Goal: Information Seeking & Learning: Learn about a topic

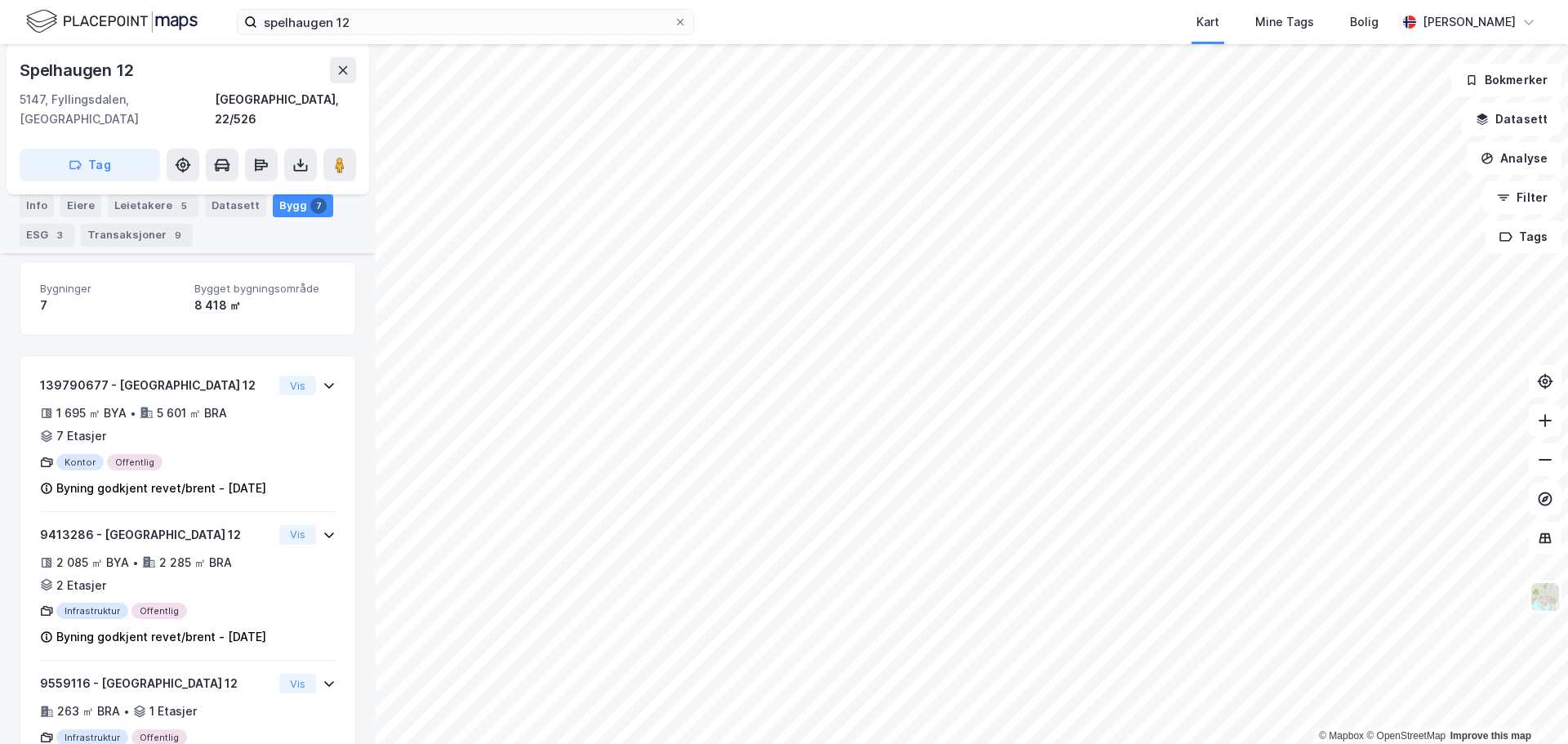
scroll to position [229, 0]
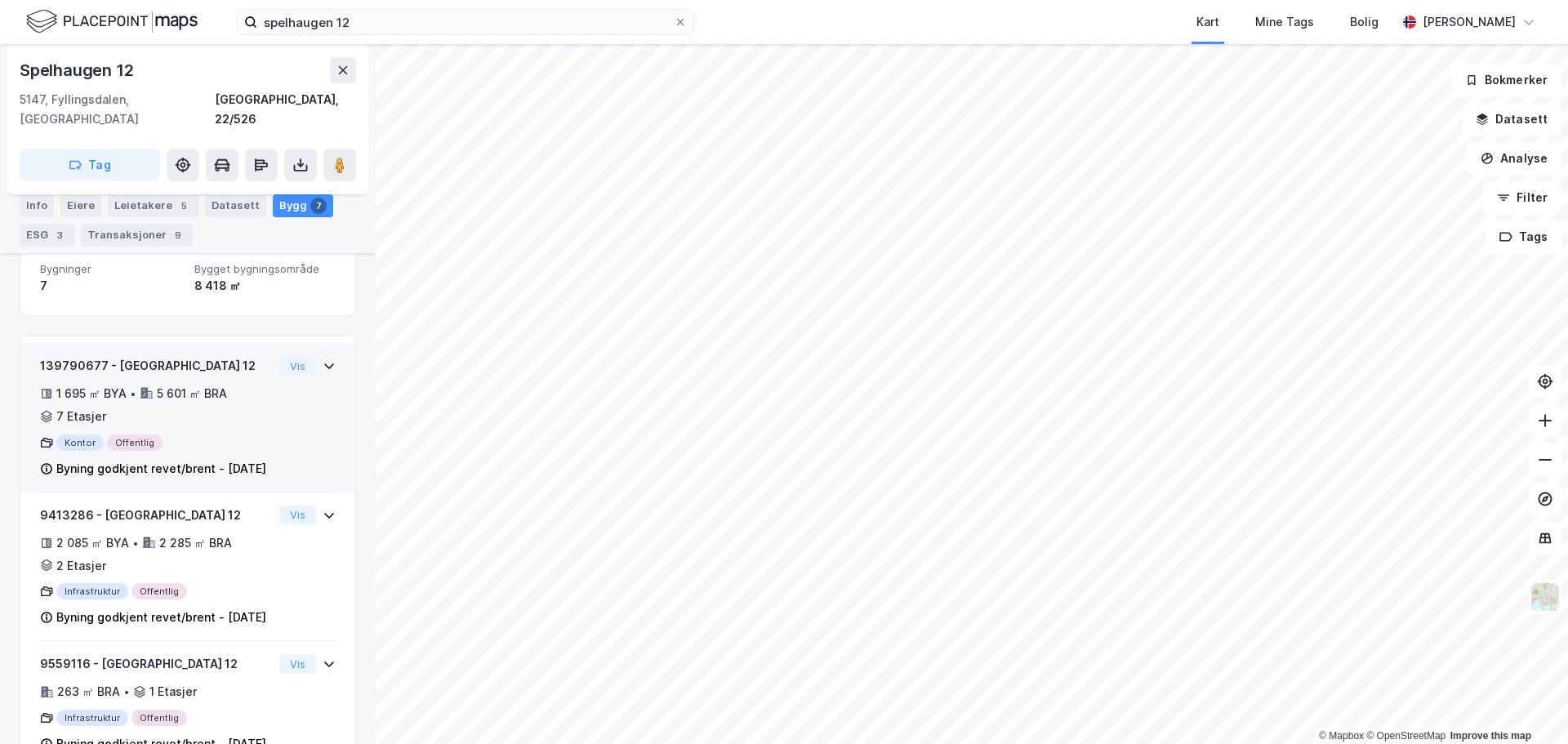
click at [322, 360] on icon at bounding box center [329, 366] width 13 height 13
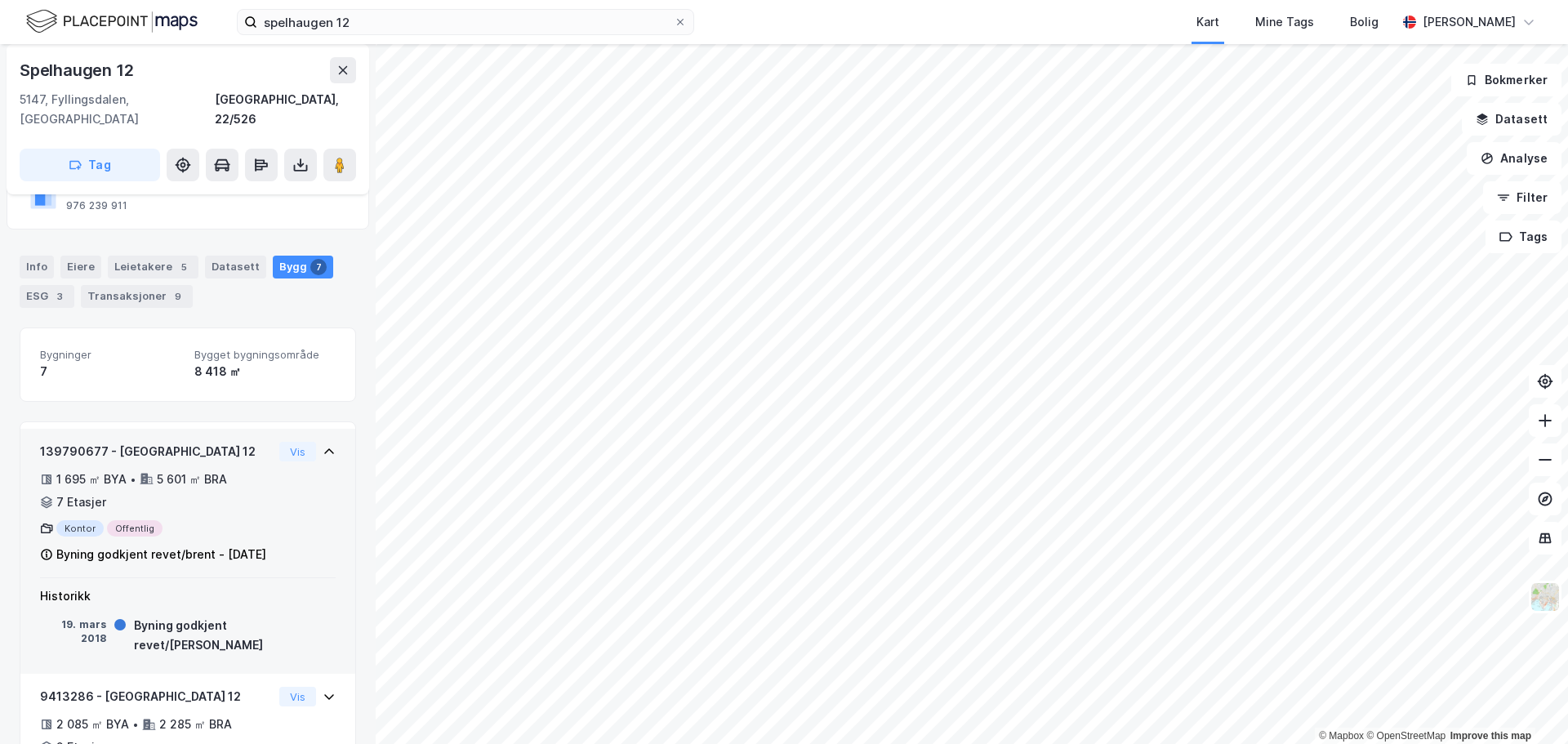
scroll to position [0, 0]
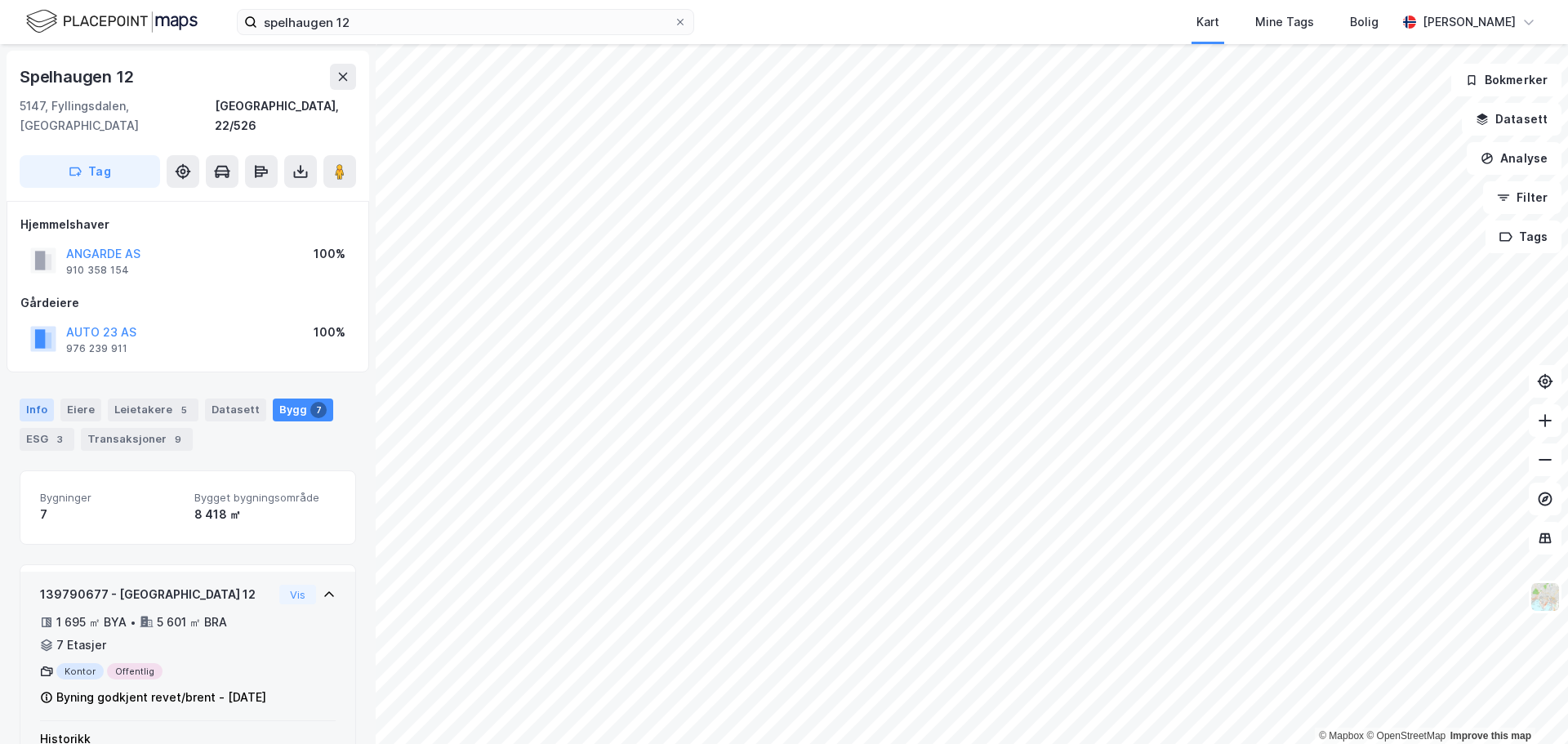
click at [45, 398] on div "Info" at bounding box center [36, 410] width 34 height 23
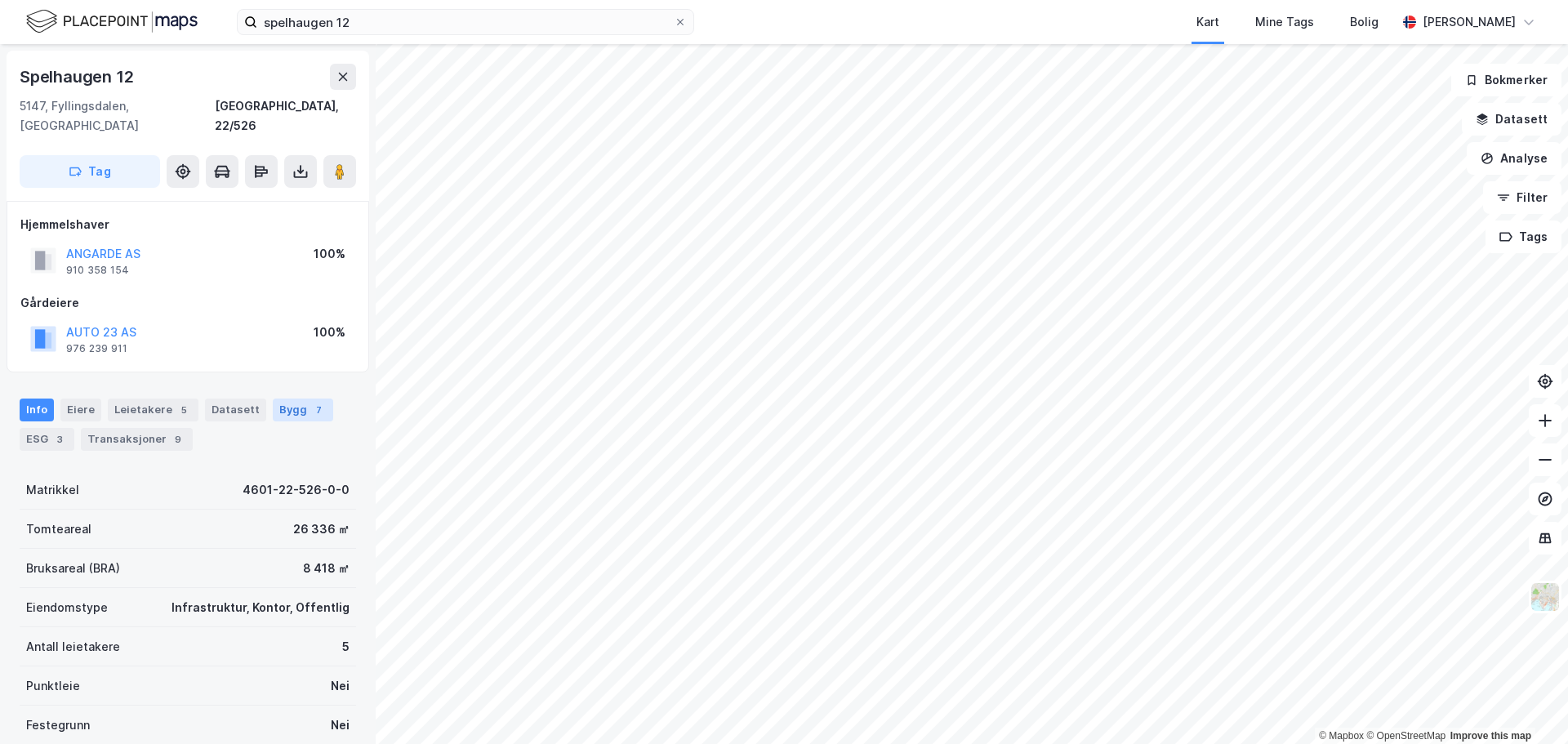
click at [293, 398] on div "Bygg 7" at bounding box center [303, 410] width 60 height 23
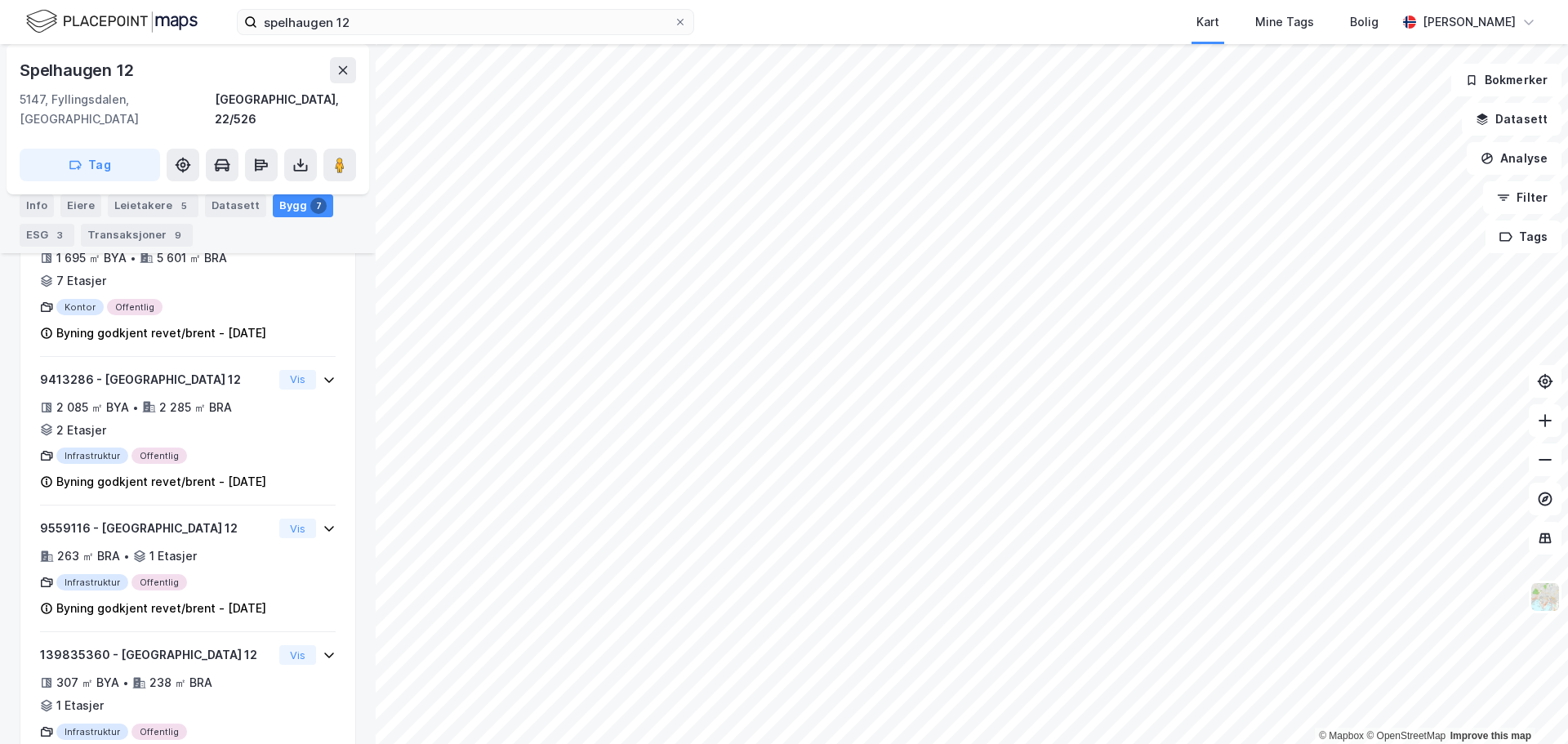
scroll to position [408, 0]
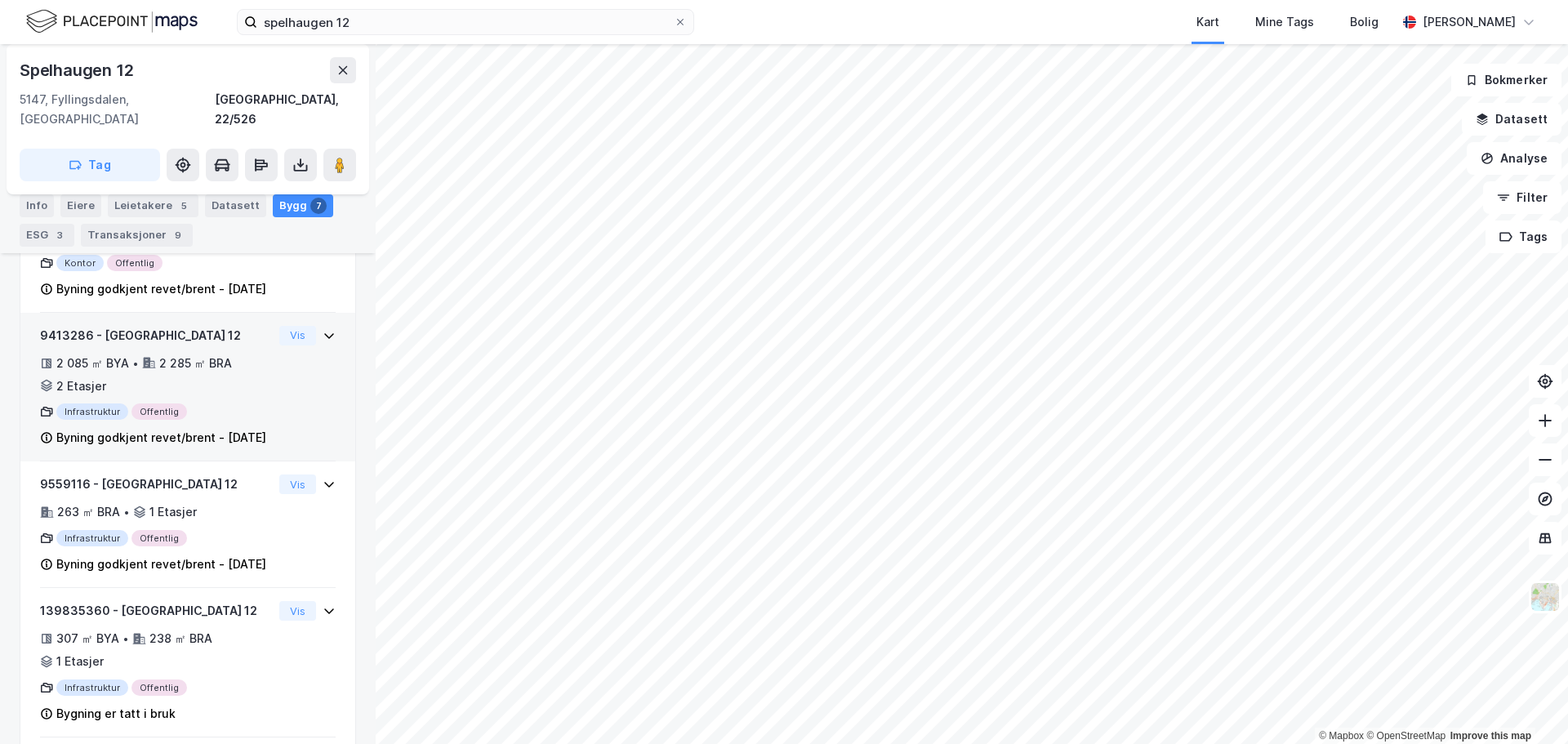
click at [322, 336] on icon at bounding box center [329, 336] width 13 height 13
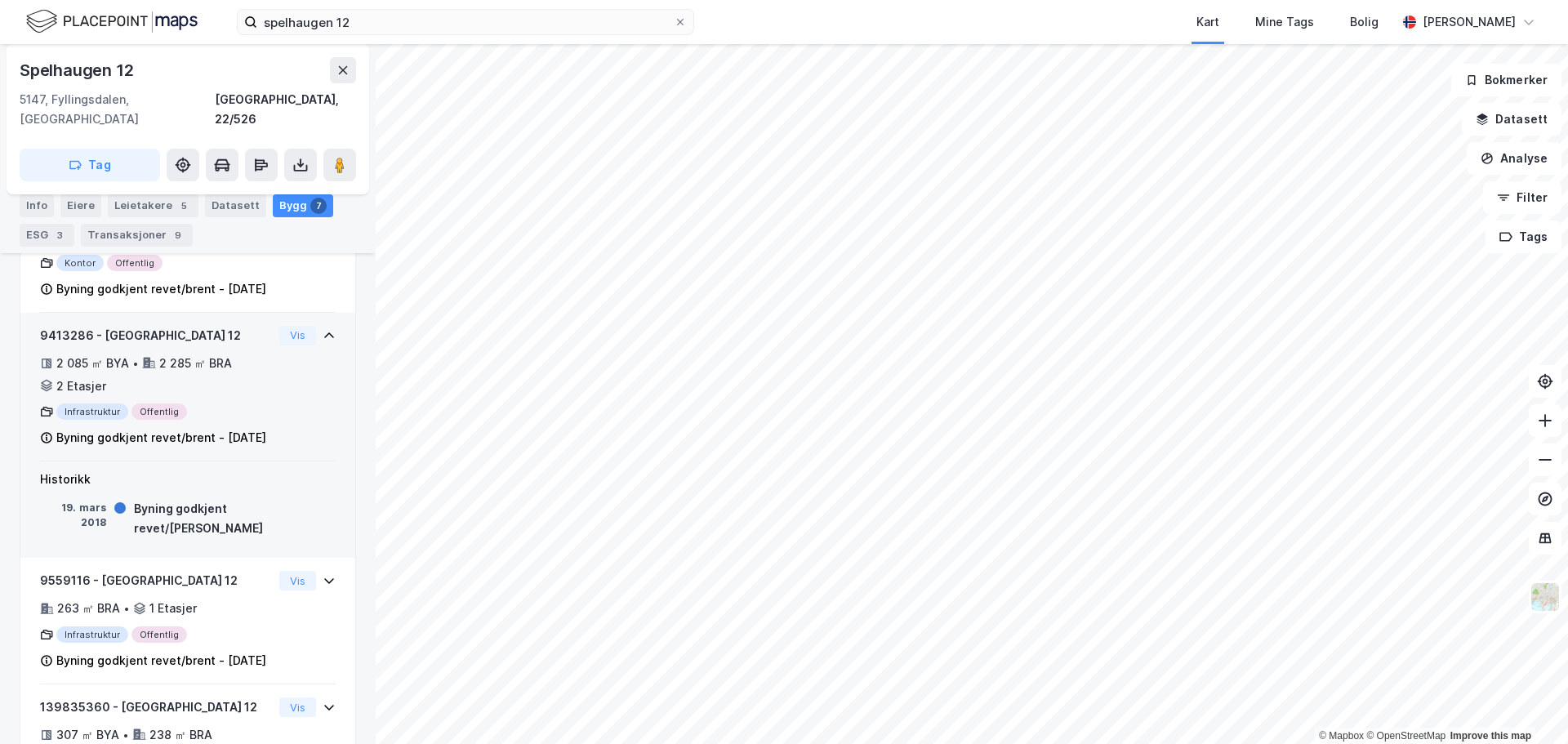
click at [324, 336] on icon at bounding box center [329, 335] width 10 height 6
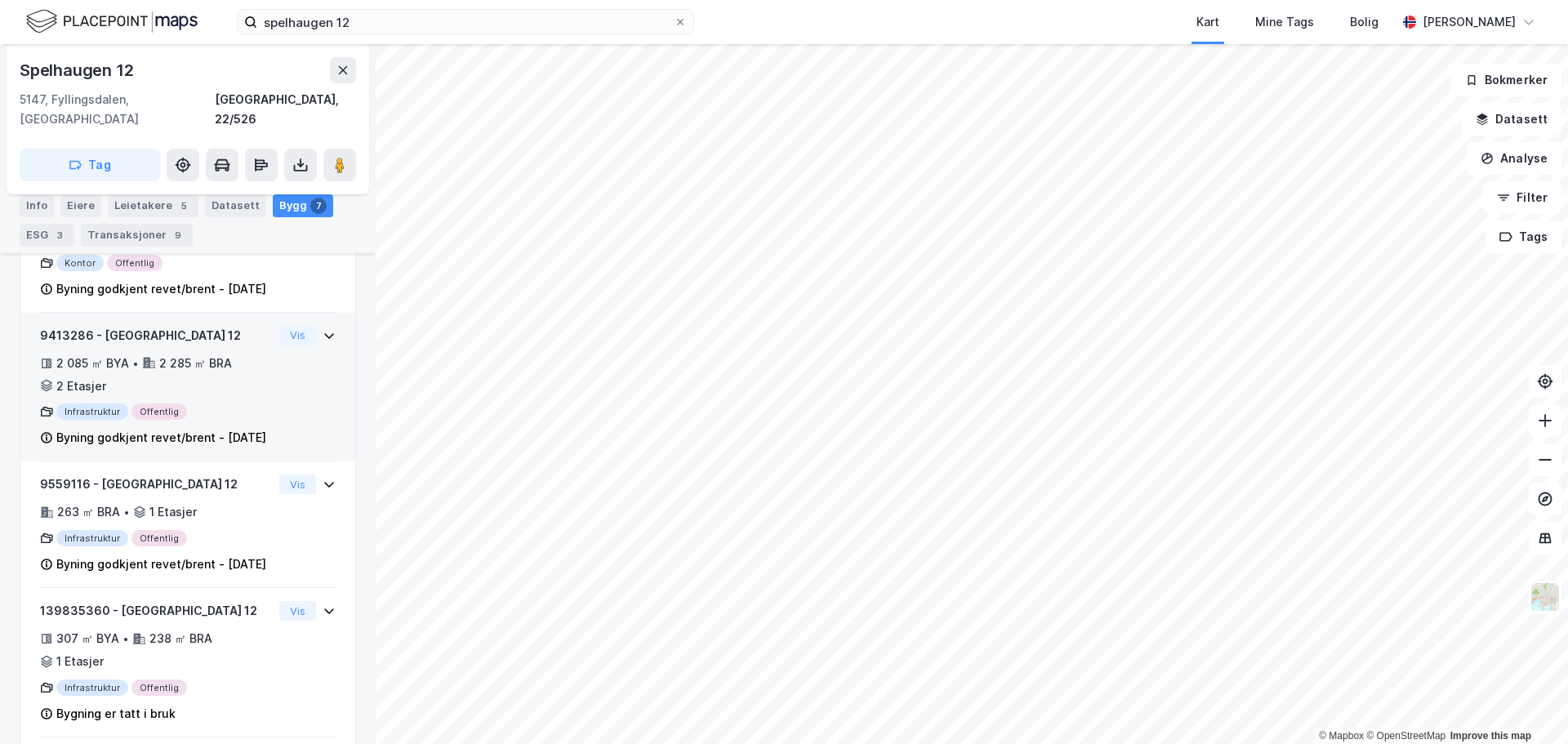
click at [322, 336] on icon at bounding box center [329, 336] width 13 height 13
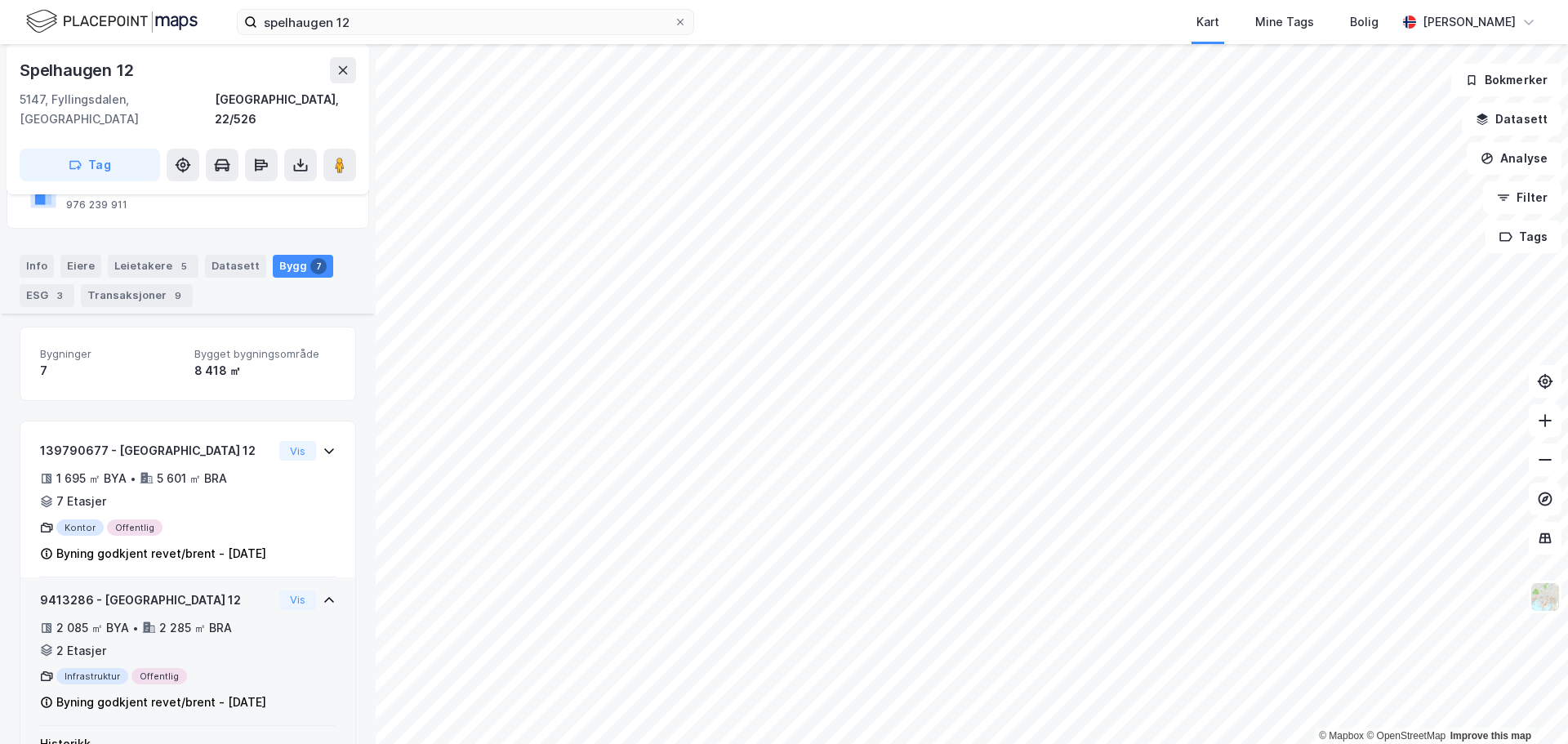
scroll to position [82, 0]
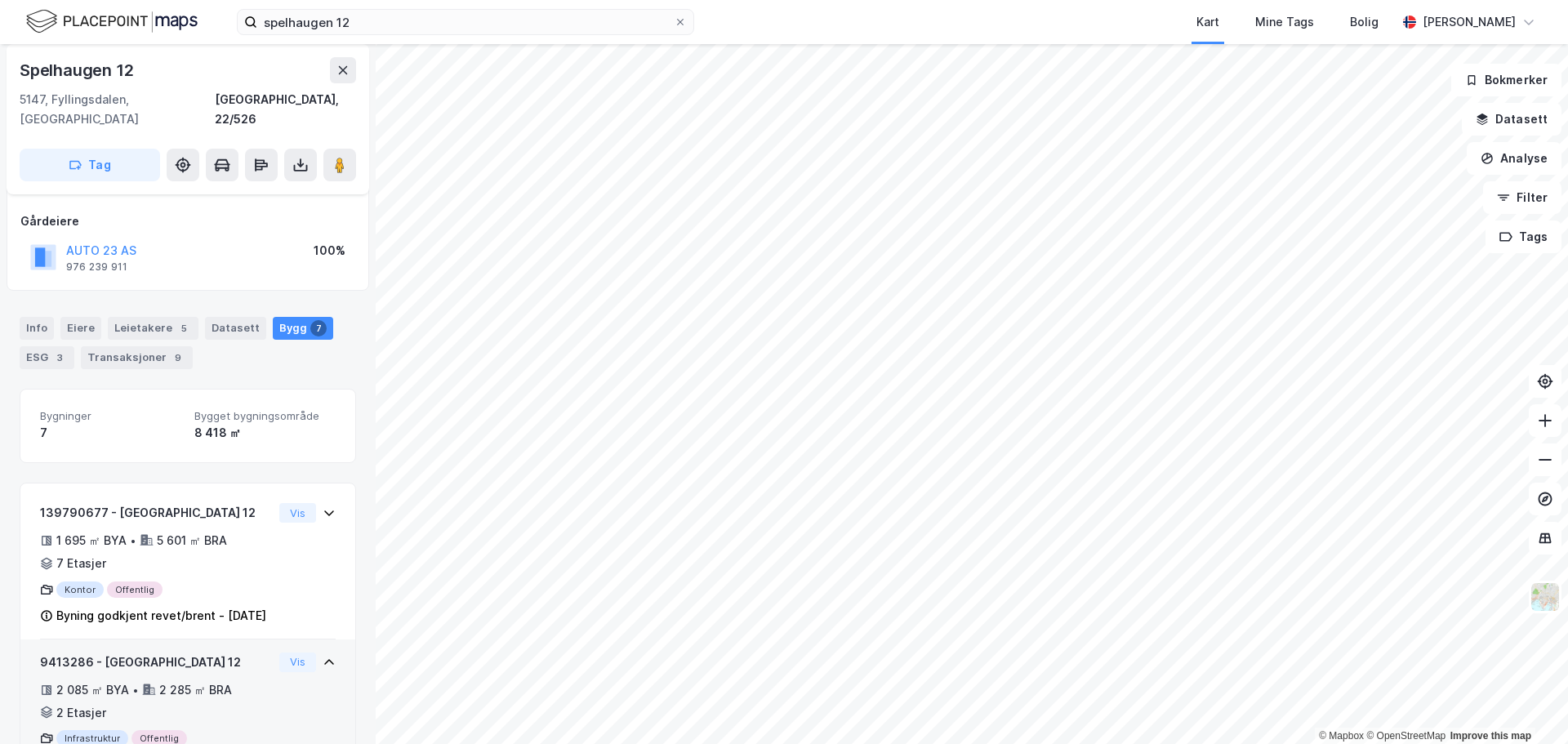
click at [36, 322] on div "Info [PERSON_NAME] 5 Datasett Bygg 7 ESG 3 Transaksjoner 9" at bounding box center [188, 342] width 336 height 52
click at [37, 317] on div "Info" at bounding box center [36, 328] width 34 height 23
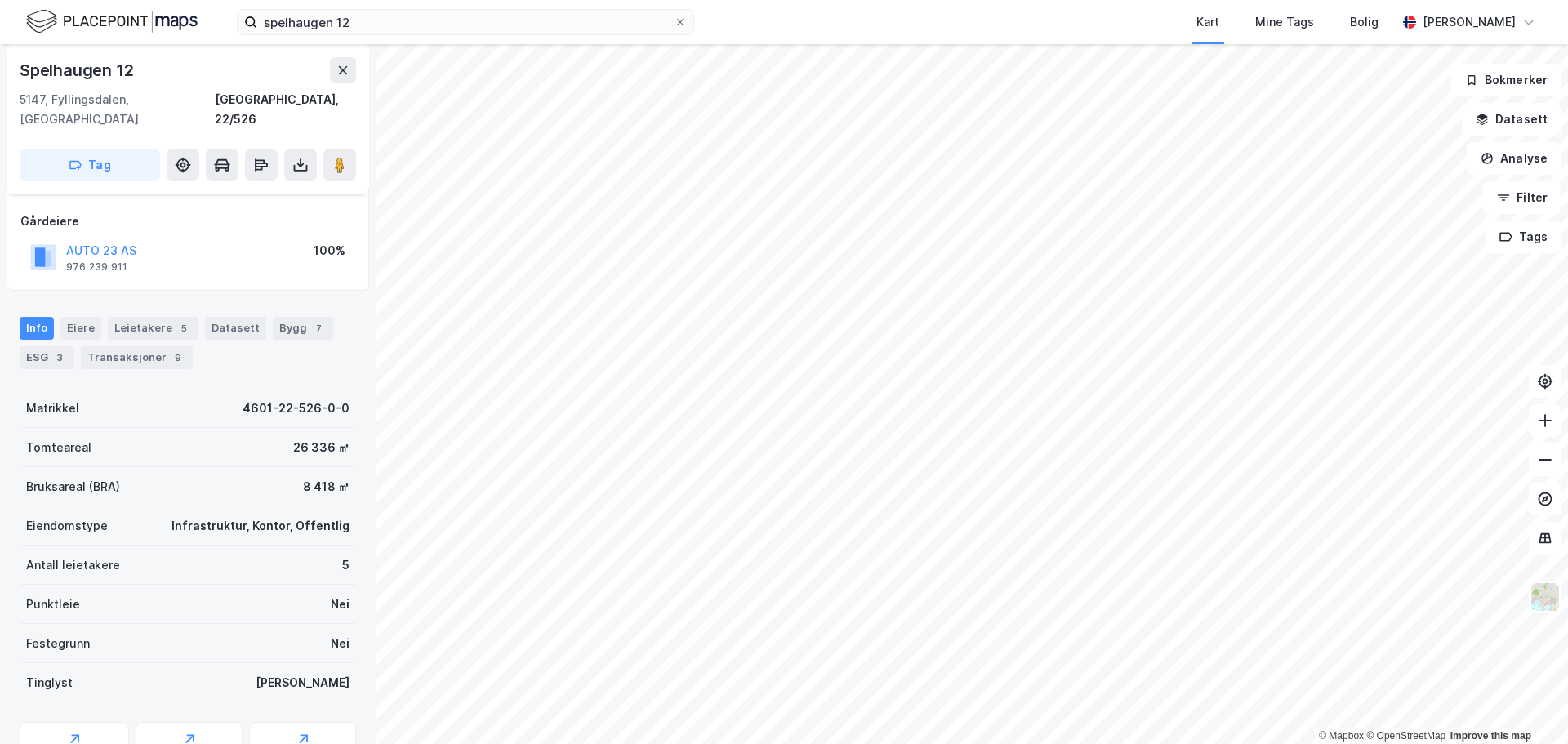
click at [370, 36] on div "spelhaugen 12 Kart Mine Tags Bolig [PERSON_NAME]" at bounding box center [784, 21] width 1568 height 44
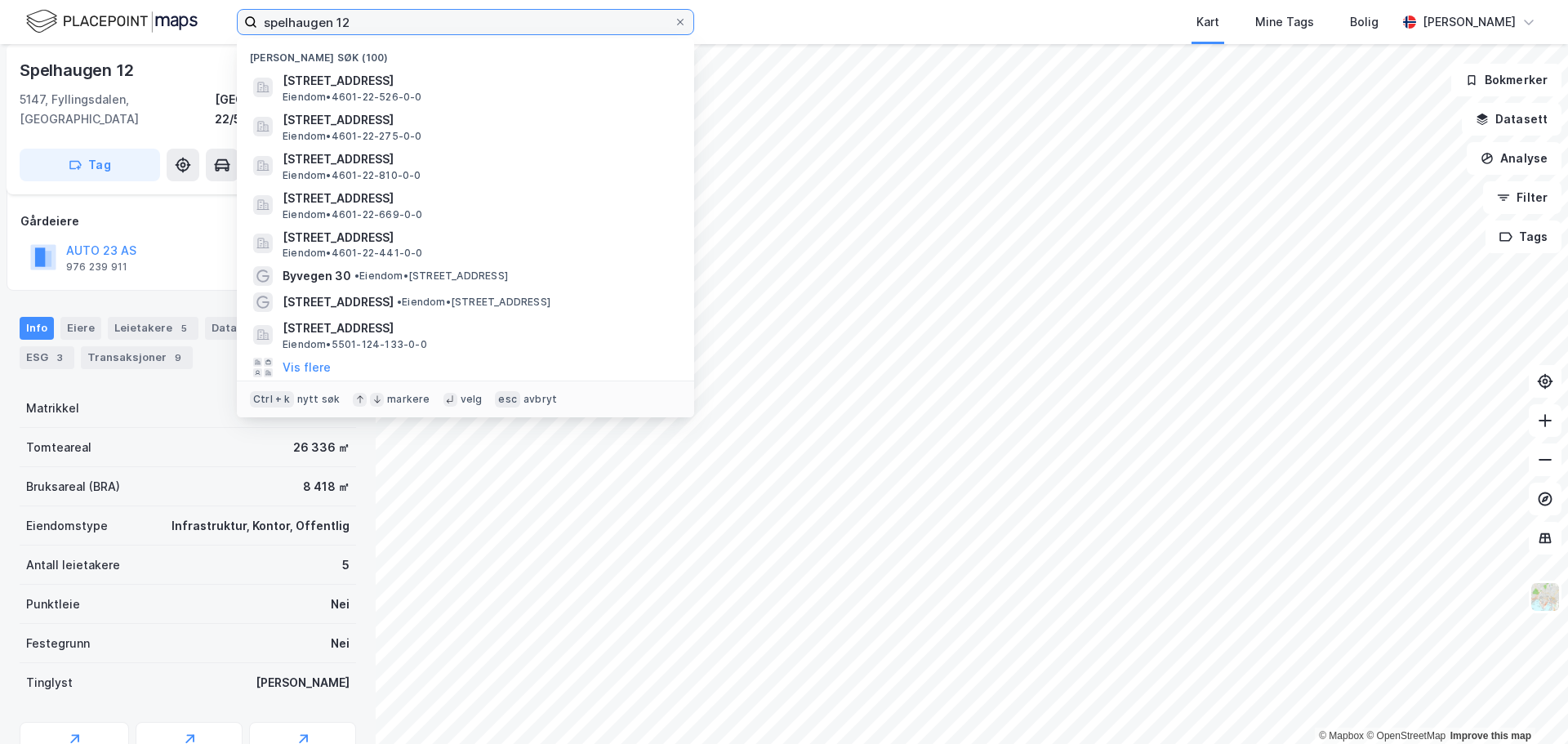
drag, startPoint x: 364, startPoint y: 30, endPoint x: 203, endPoint y: 31, distance: 161.0
click at [203, 31] on div "spelhaugen 12 Nylige søk (100) [STREET_ADDRESS] • 4601-22-526-0-0 [GEOGRAPHIC_D…" at bounding box center [784, 21] width 1568 height 44
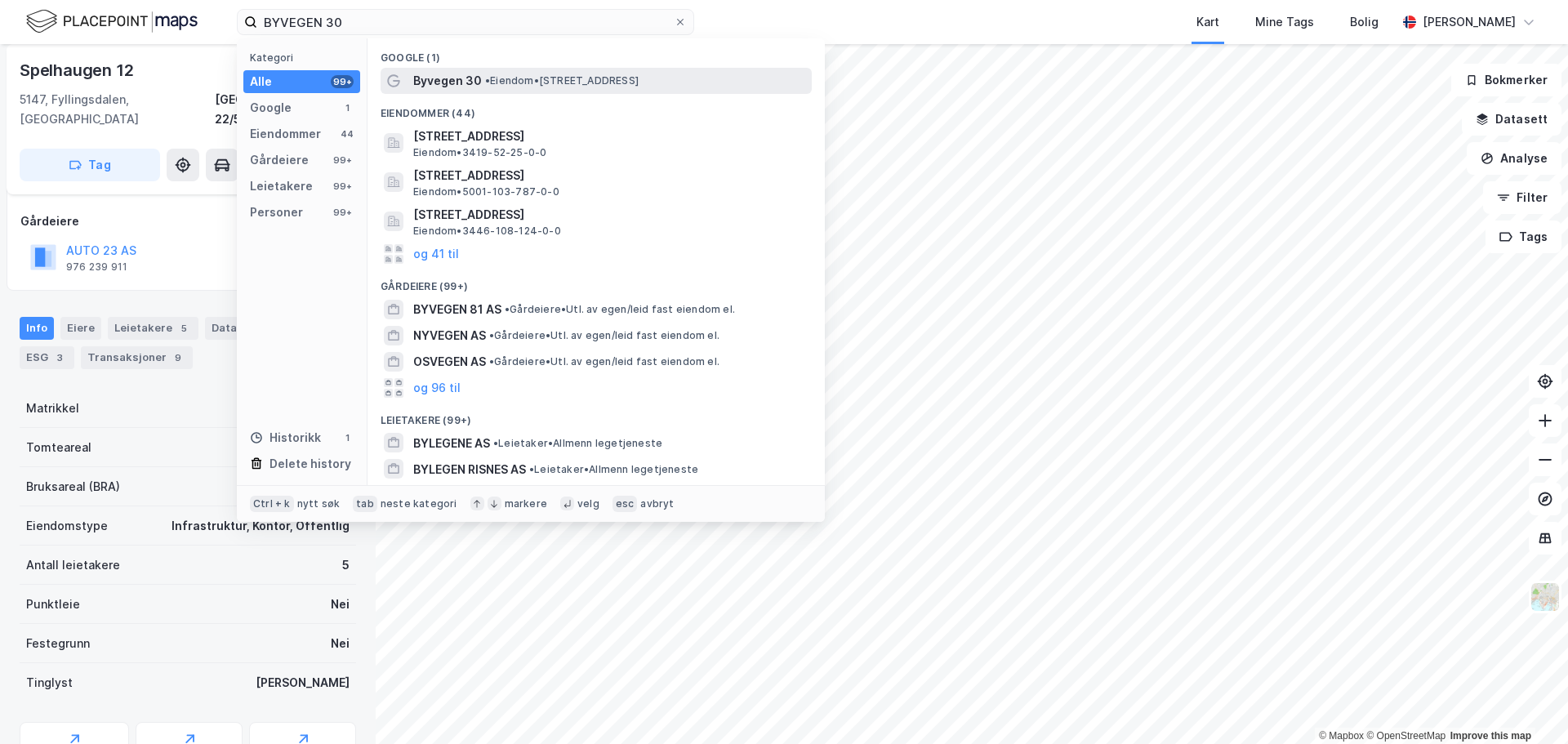
click at [508, 72] on div "Byvegen 30 • Eiendom • [STREET_ADDRESS]" at bounding box center [611, 81] width 395 height 20
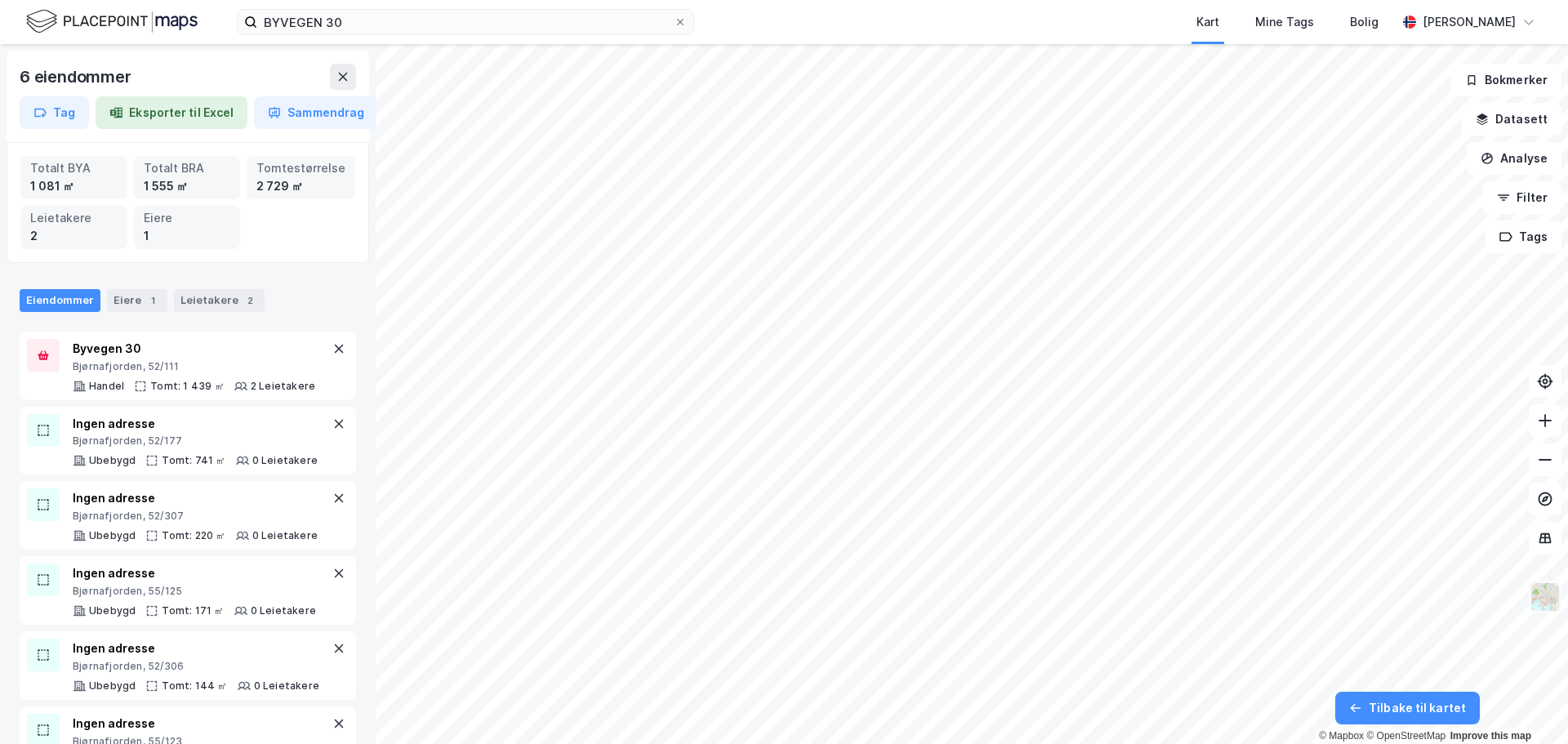
click at [1551, 608] on img at bounding box center [1546, 598] width 31 height 31
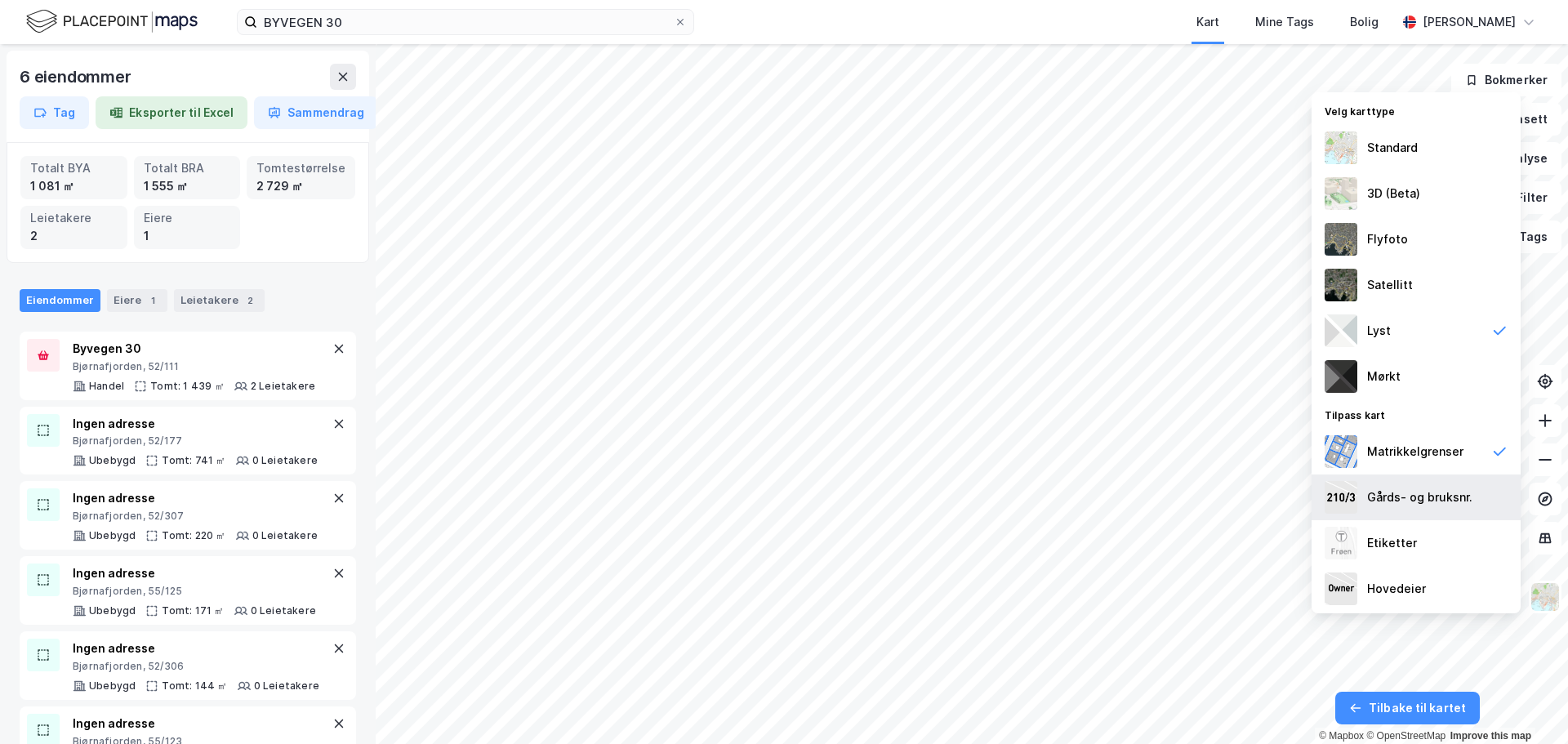
click at [1418, 505] on div "Gårds- og bruksnr." at bounding box center [1419, 498] width 105 height 20
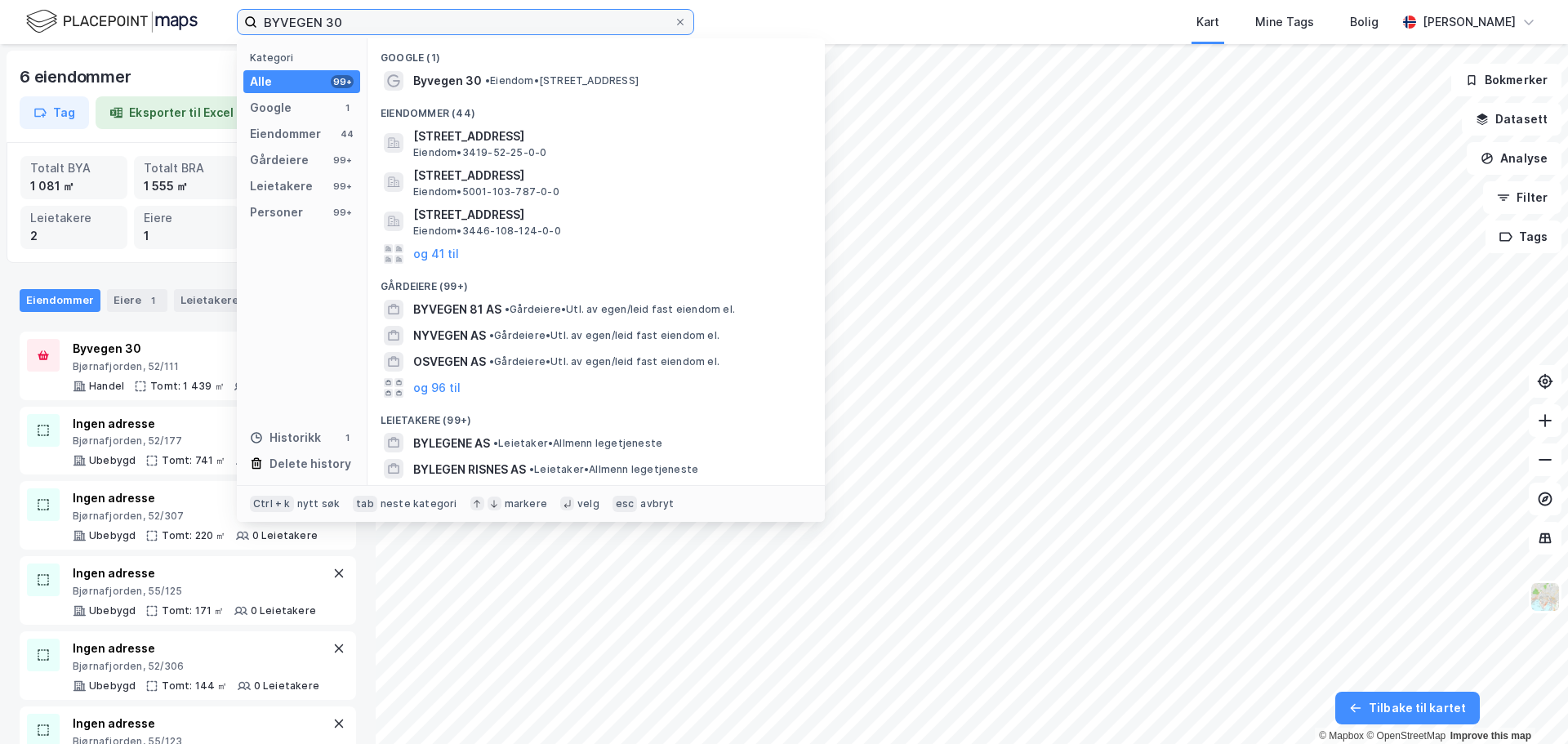
drag, startPoint x: 390, startPoint y: 22, endPoint x: 223, endPoint y: 30, distance: 167.2
click at [223, 30] on div "BYVEGEN 30 Kategori Alle 99+ Google 1 Eiendommer 44 Gårdeiere 99+ Leietakere 99…" at bounding box center [784, 21] width 1568 height 44
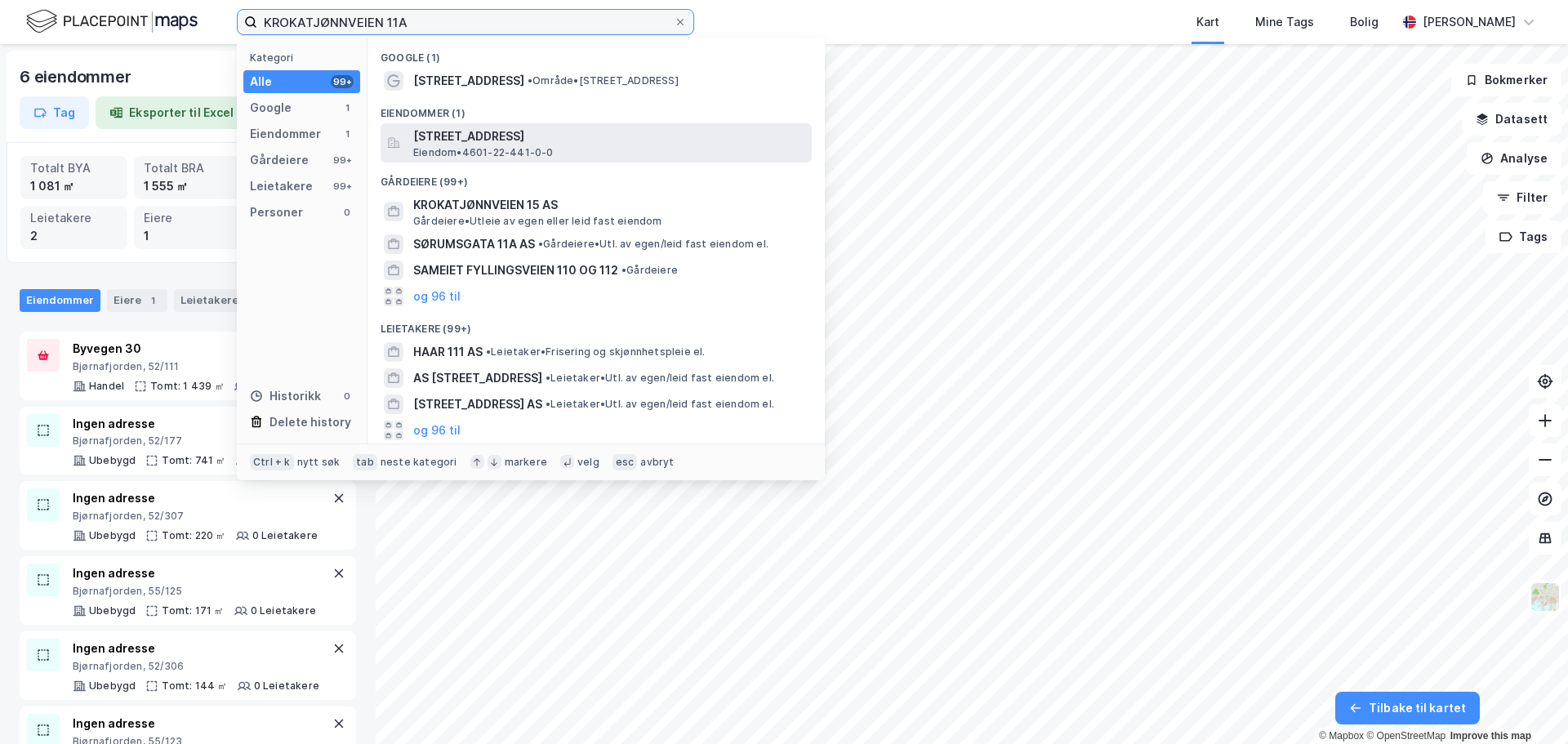
type input "KROKATJØNNVEIEN 11A"
click at [454, 136] on span "[STREET_ADDRESS]" at bounding box center [609, 136] width 392 height 20
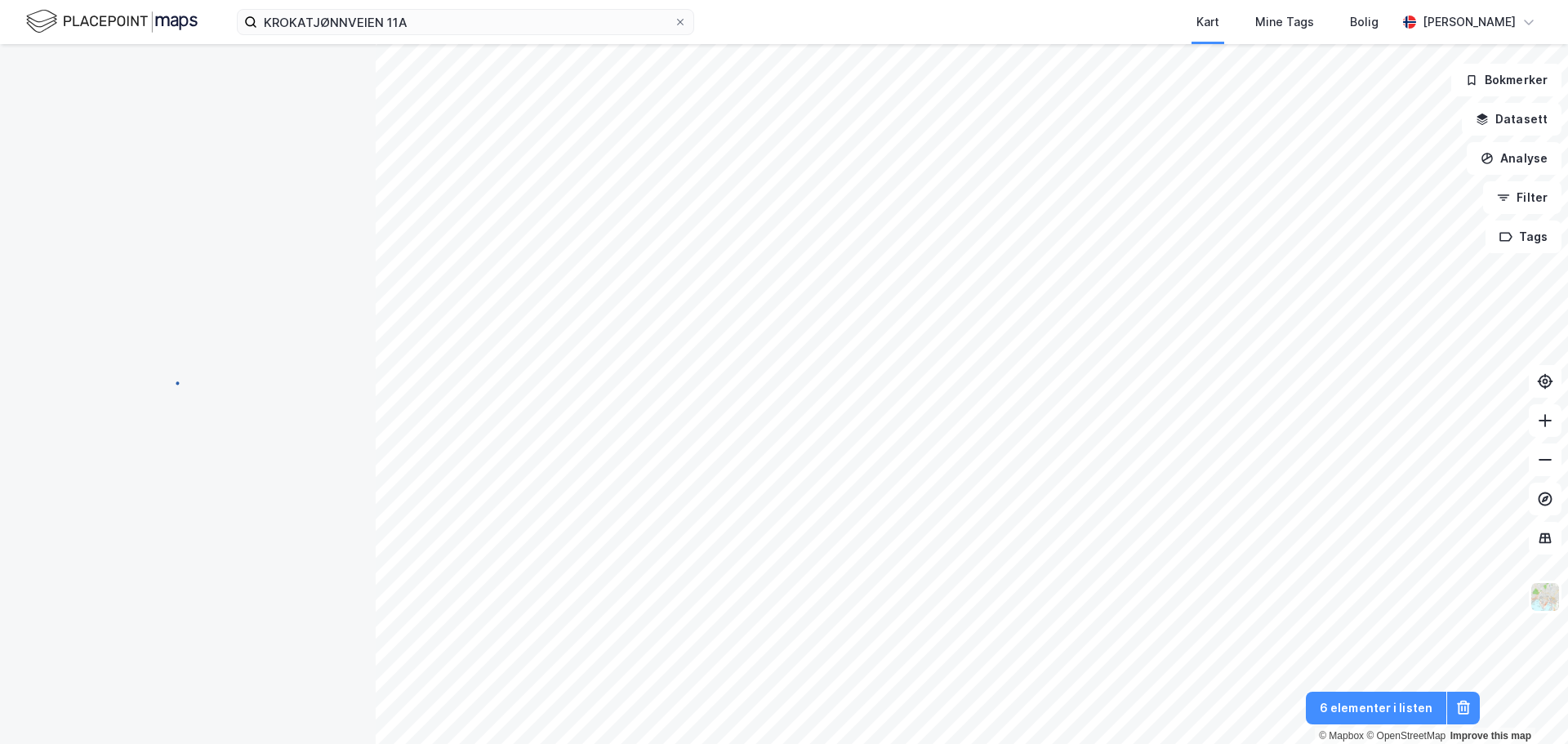
scroll to position [82, 0]
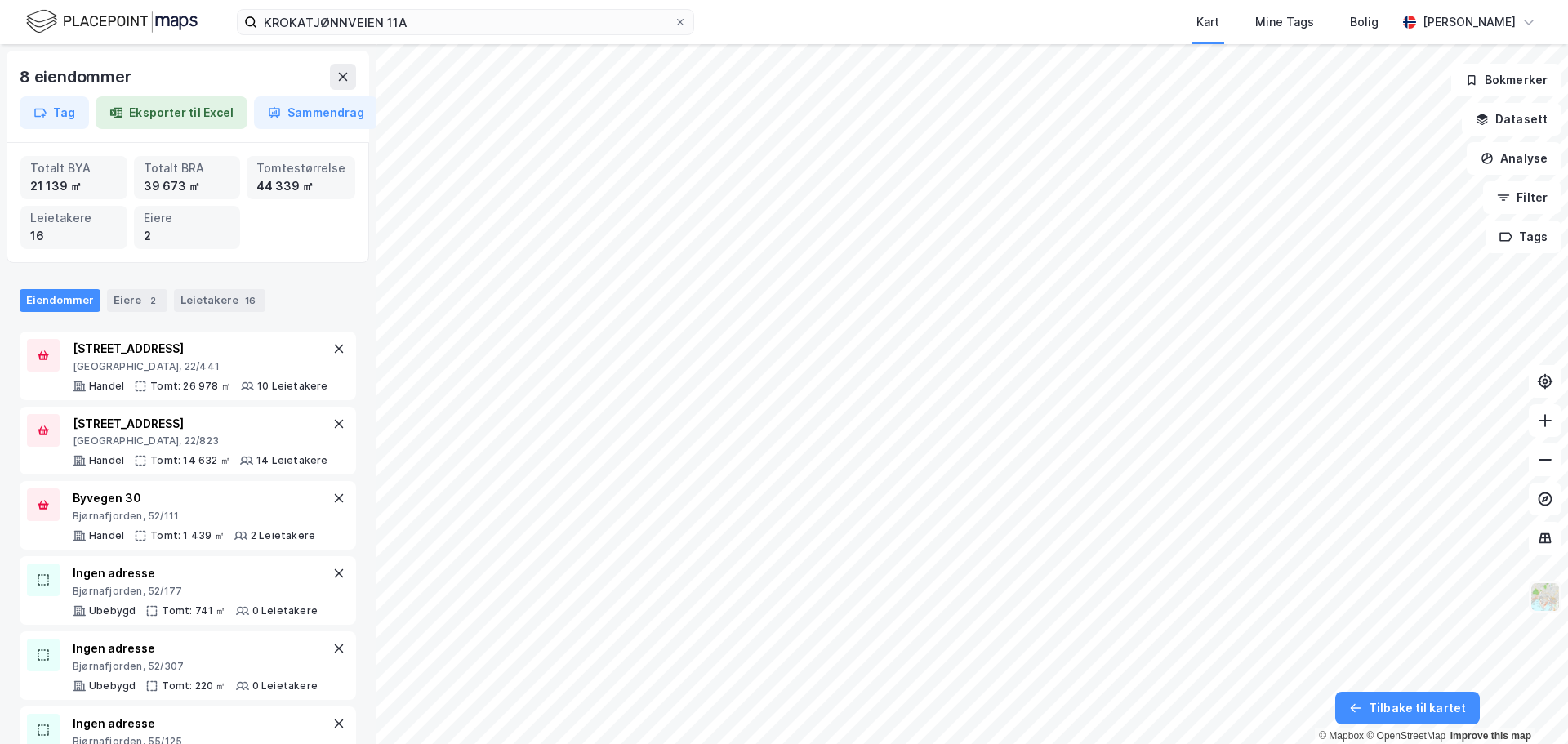
click at [1534, 608] on img at bounding box center [1546, 598] width 31 height 31
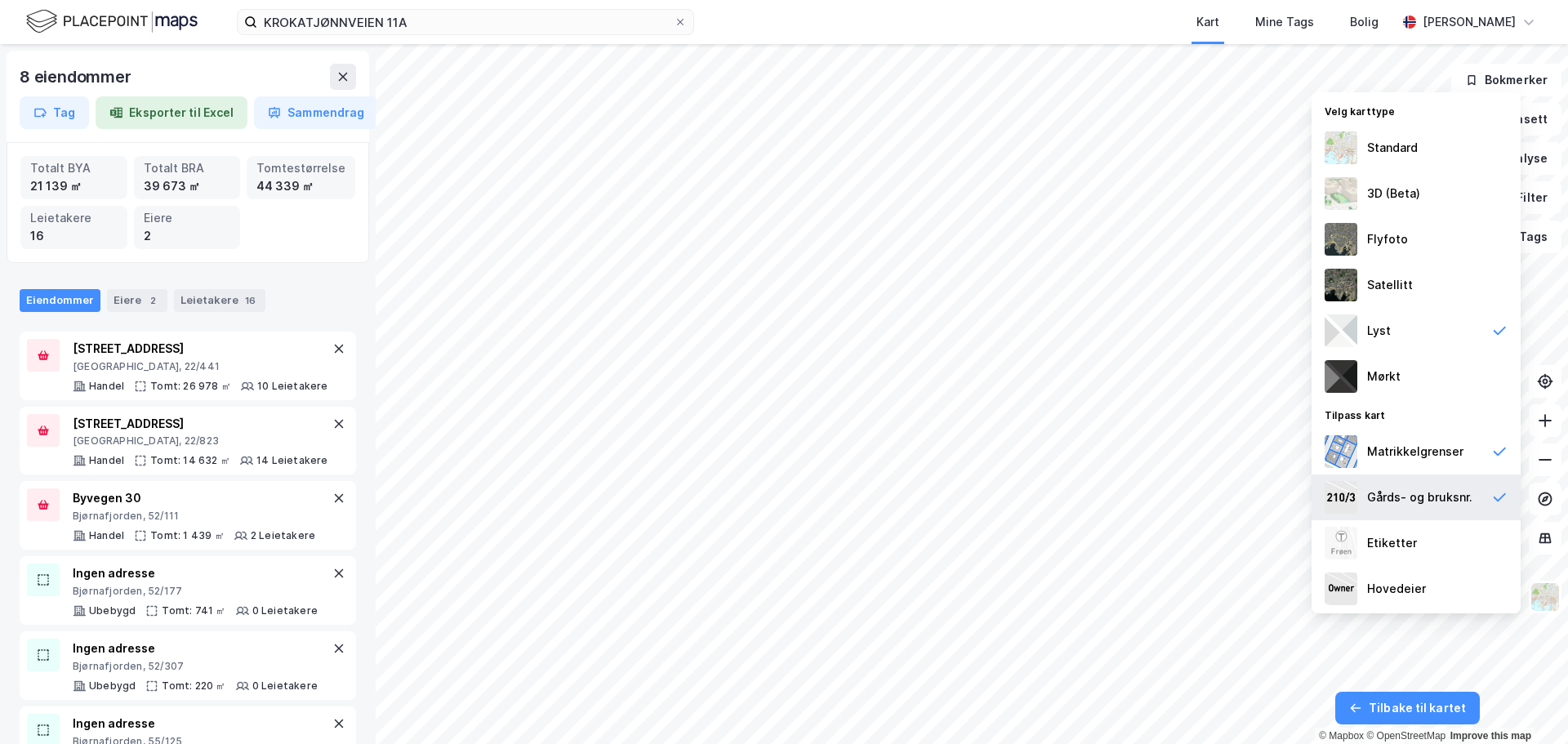
click at [1423, 496] on div "Gårds- og bruksnr." at bounding box center [1419, 498] width 105 height 20
click at [1531, 603] on img at bounding box center [1546, 598] width 31 height 31
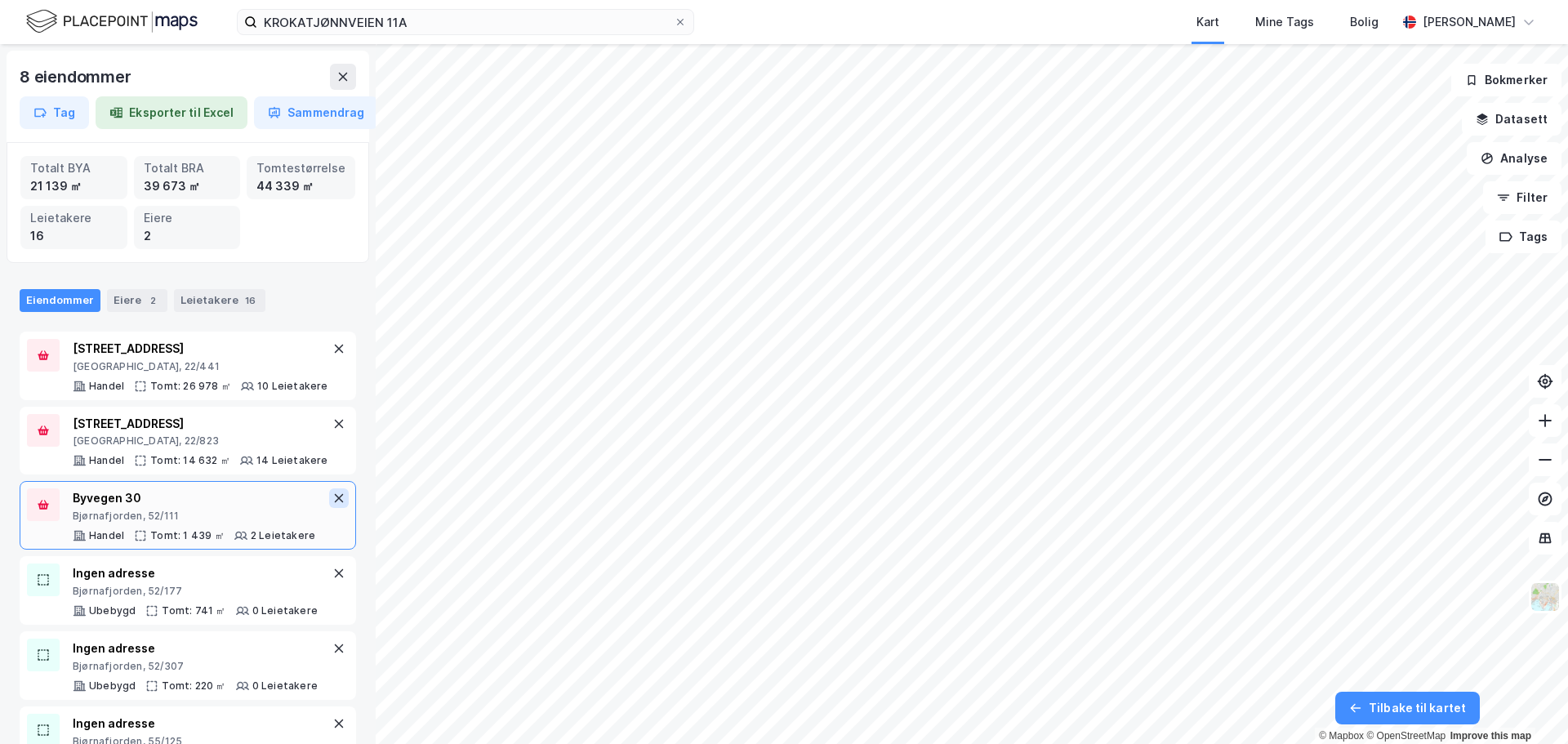
click at [335, 498] on icon at bounding box center [339, 498] width 9 height 9
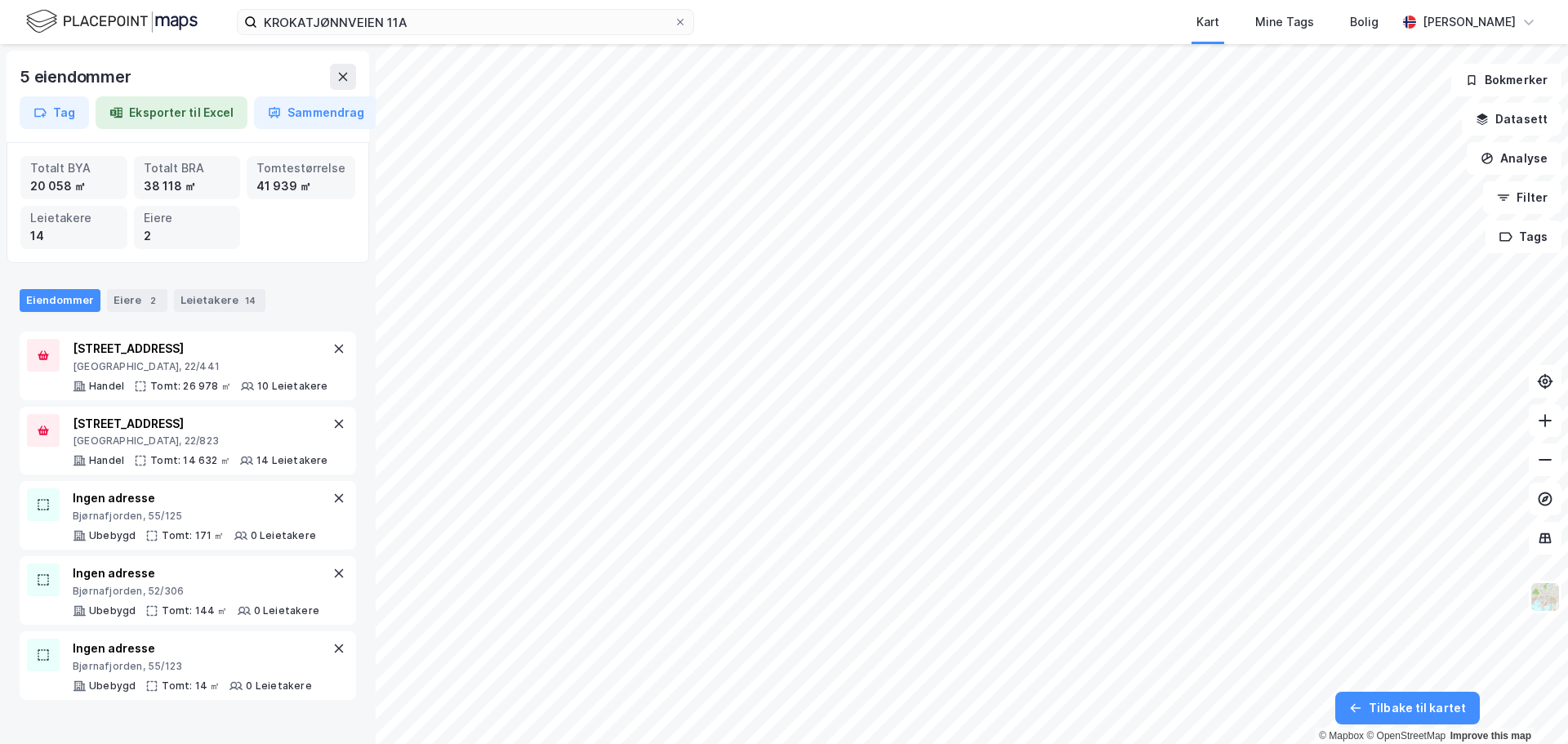
click at [335, 498] on icon at bounding box center [339, 498] width 9 height 9
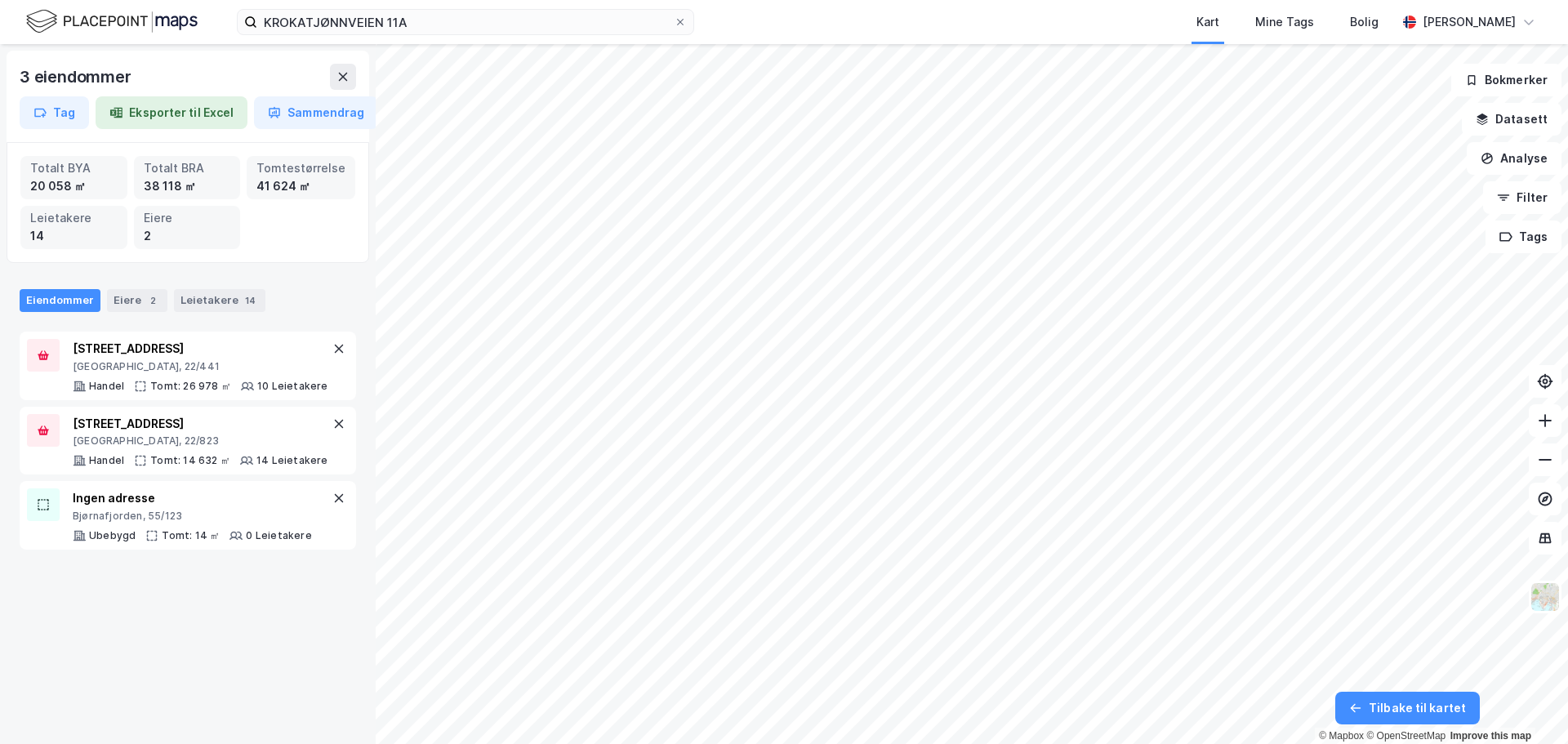
click at [335, 498] on icon at bounding box center [339, 498] width 9 height 9
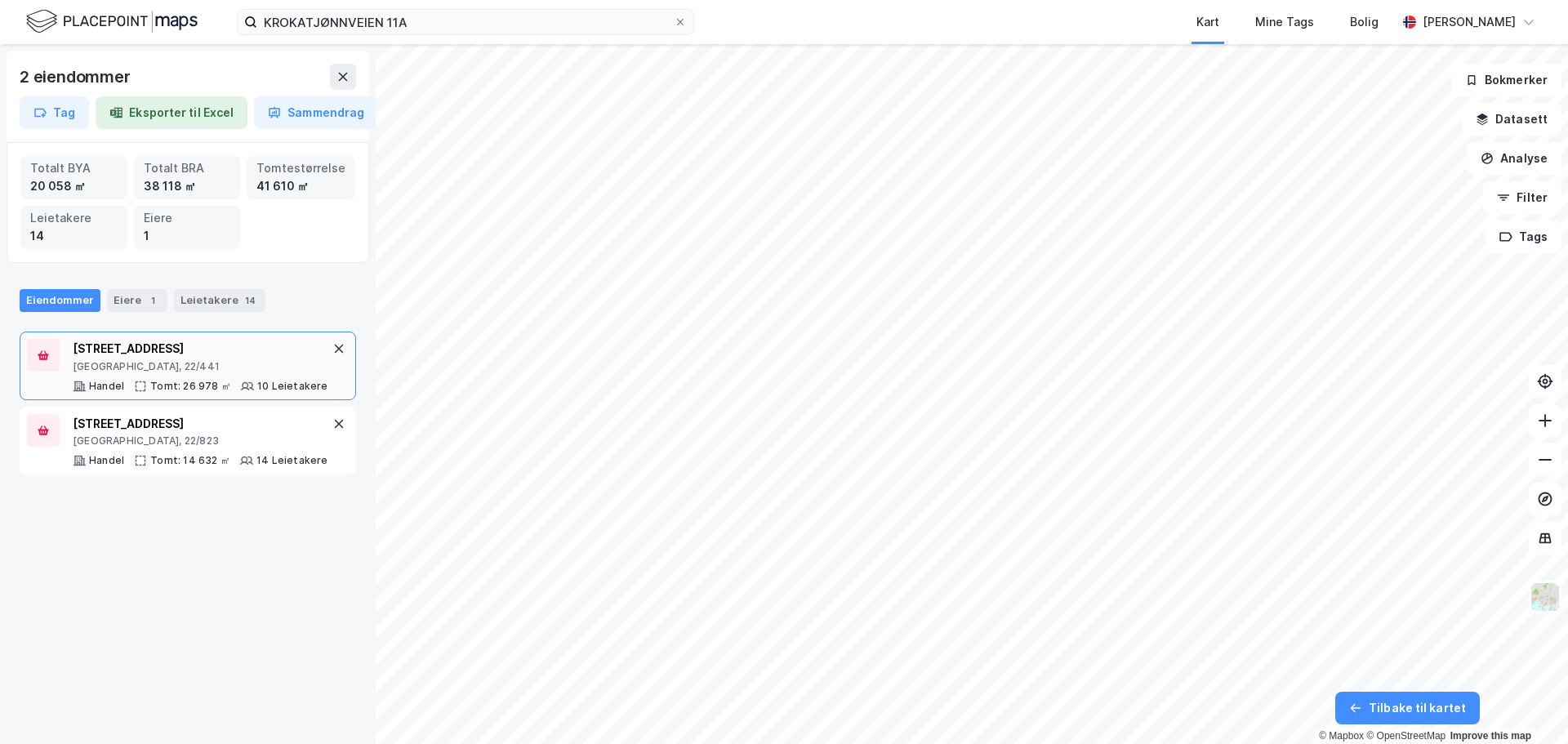
click at [220, 384] on div "Tomt: 26 978 ㎡" at bounding box center [191, 386] width 81 height 13
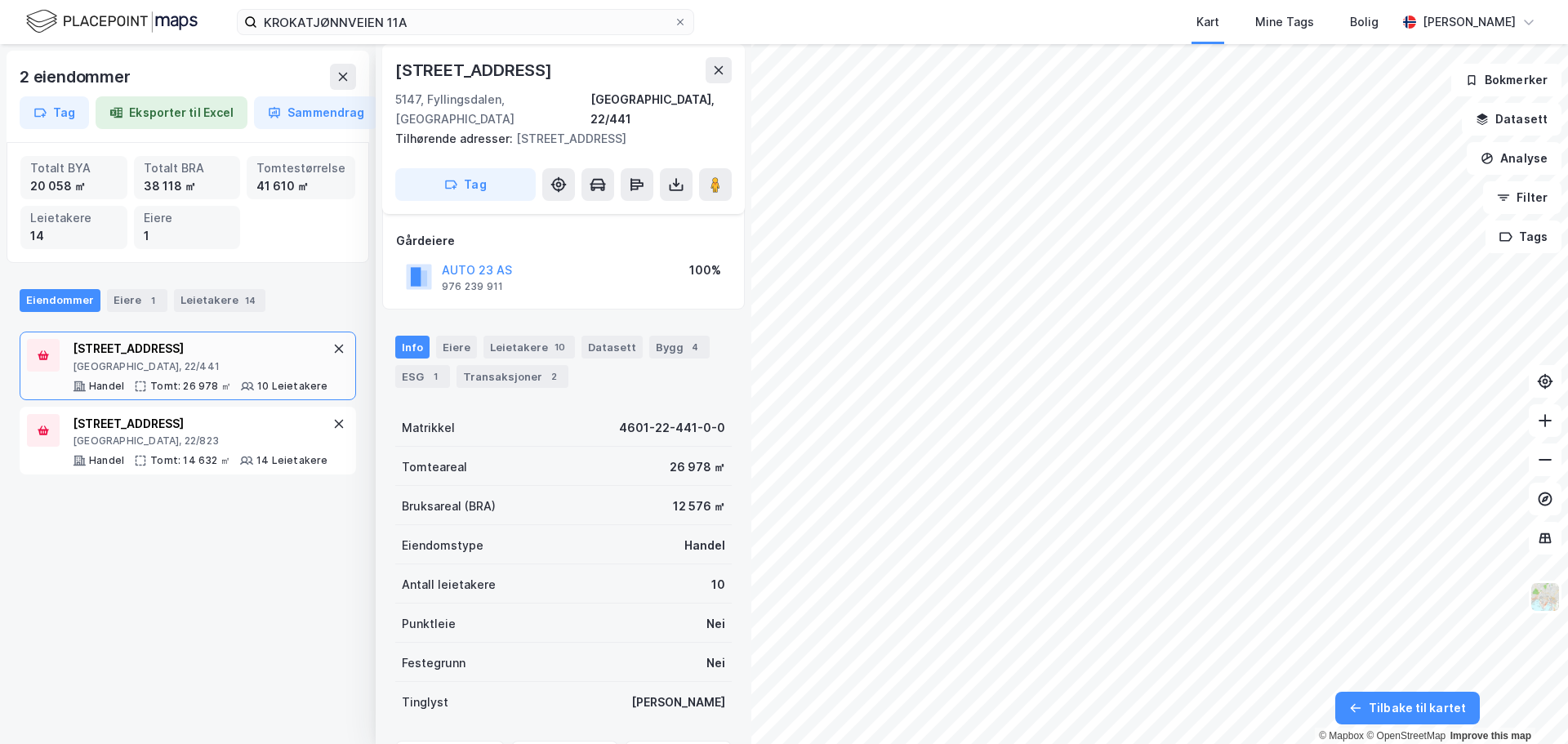
scroll to position [0, 0]
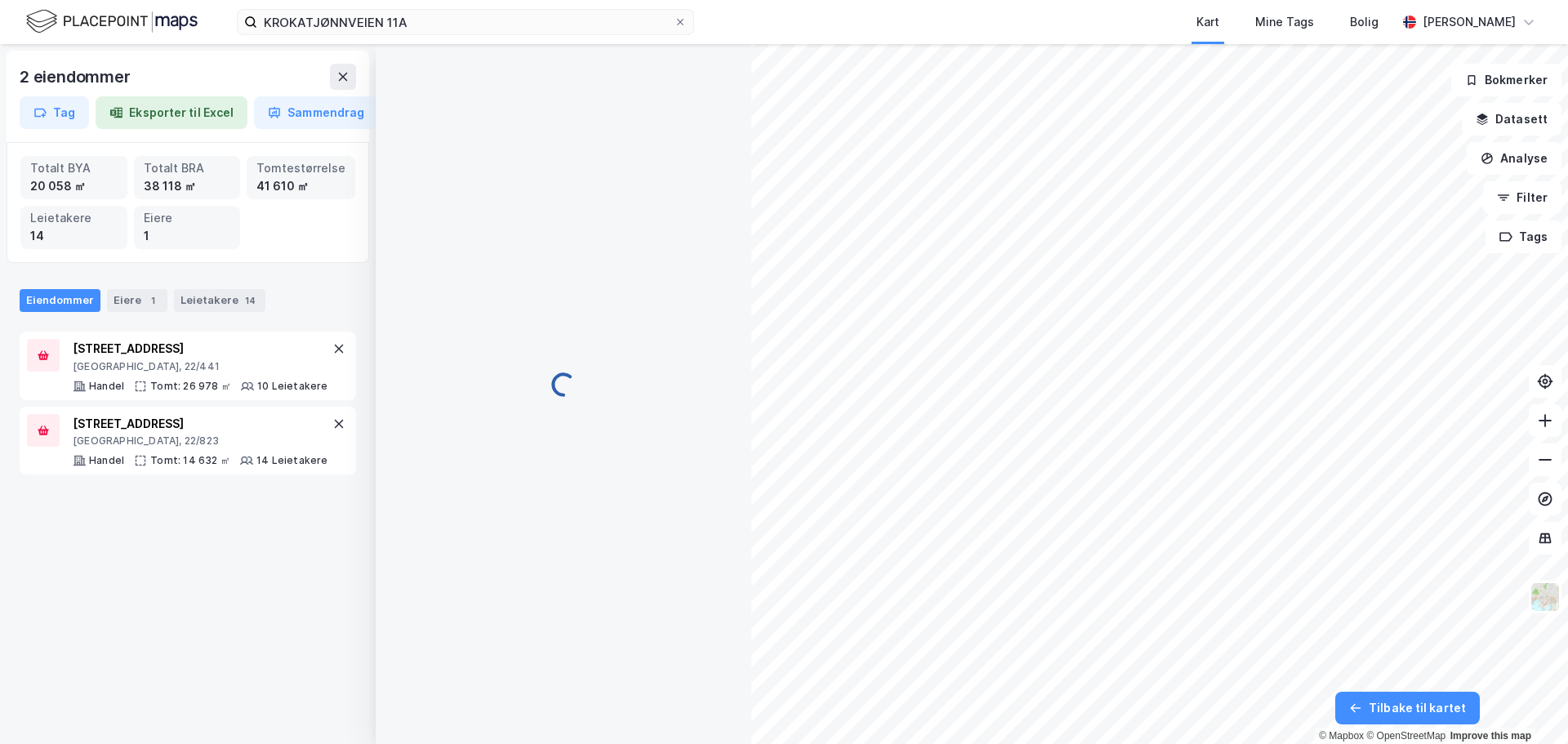
scroll to position [82, 0]
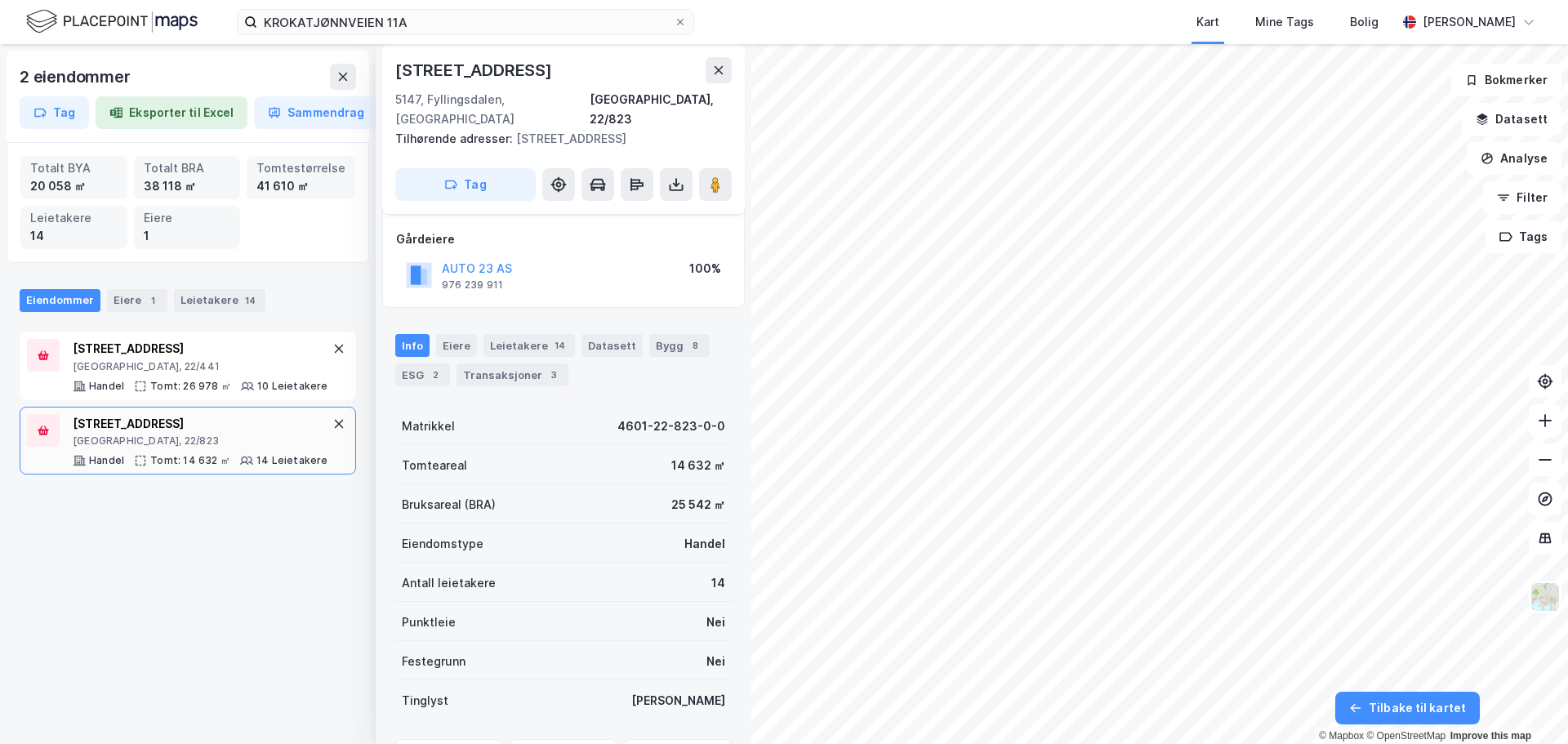
scroll to position [165, 0]
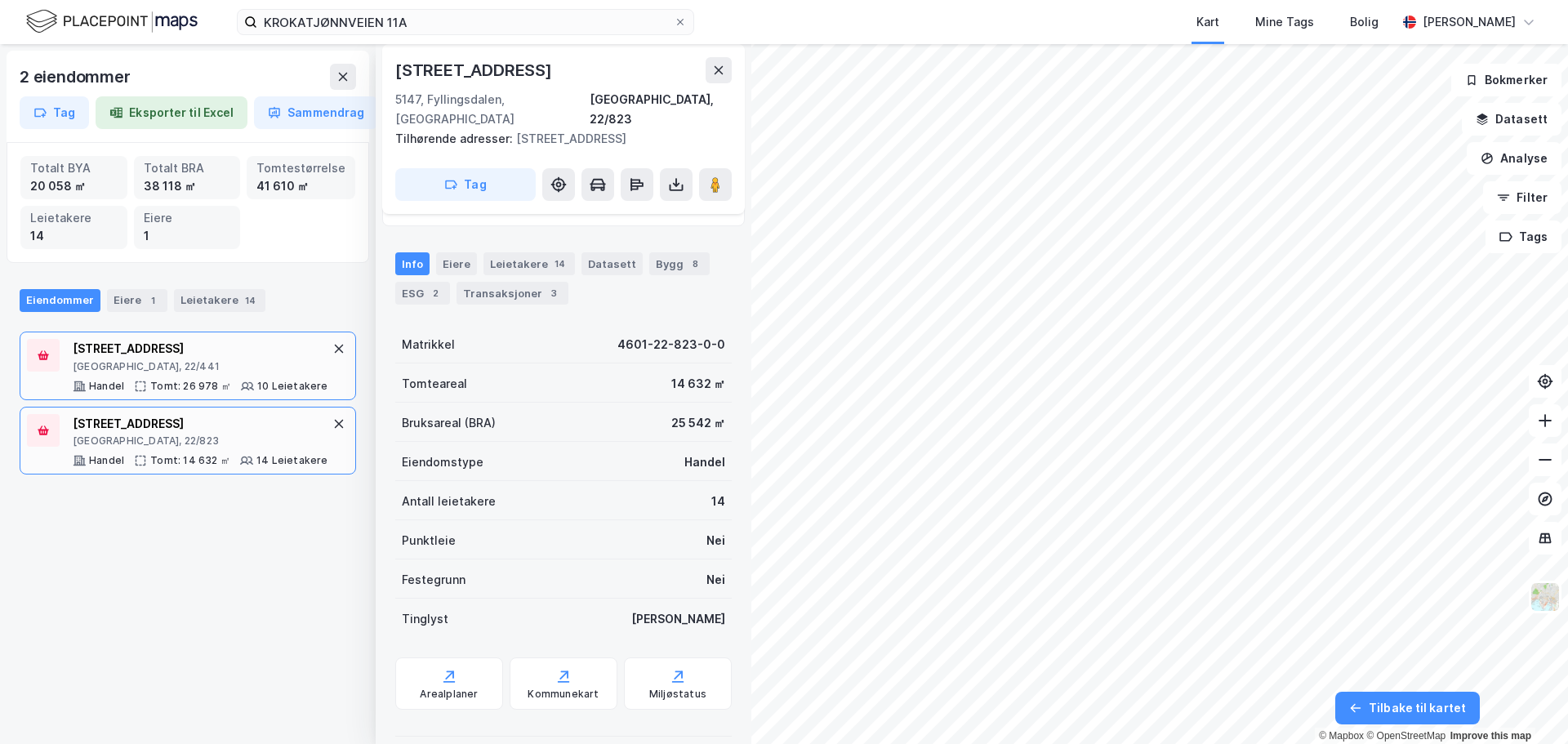
click at [252, 377] on div "[STREET_ADDRESS] Tomt: 26 978 ㎡ 10 Leietakere" at bounding box center [200, 365] width 255 height 54
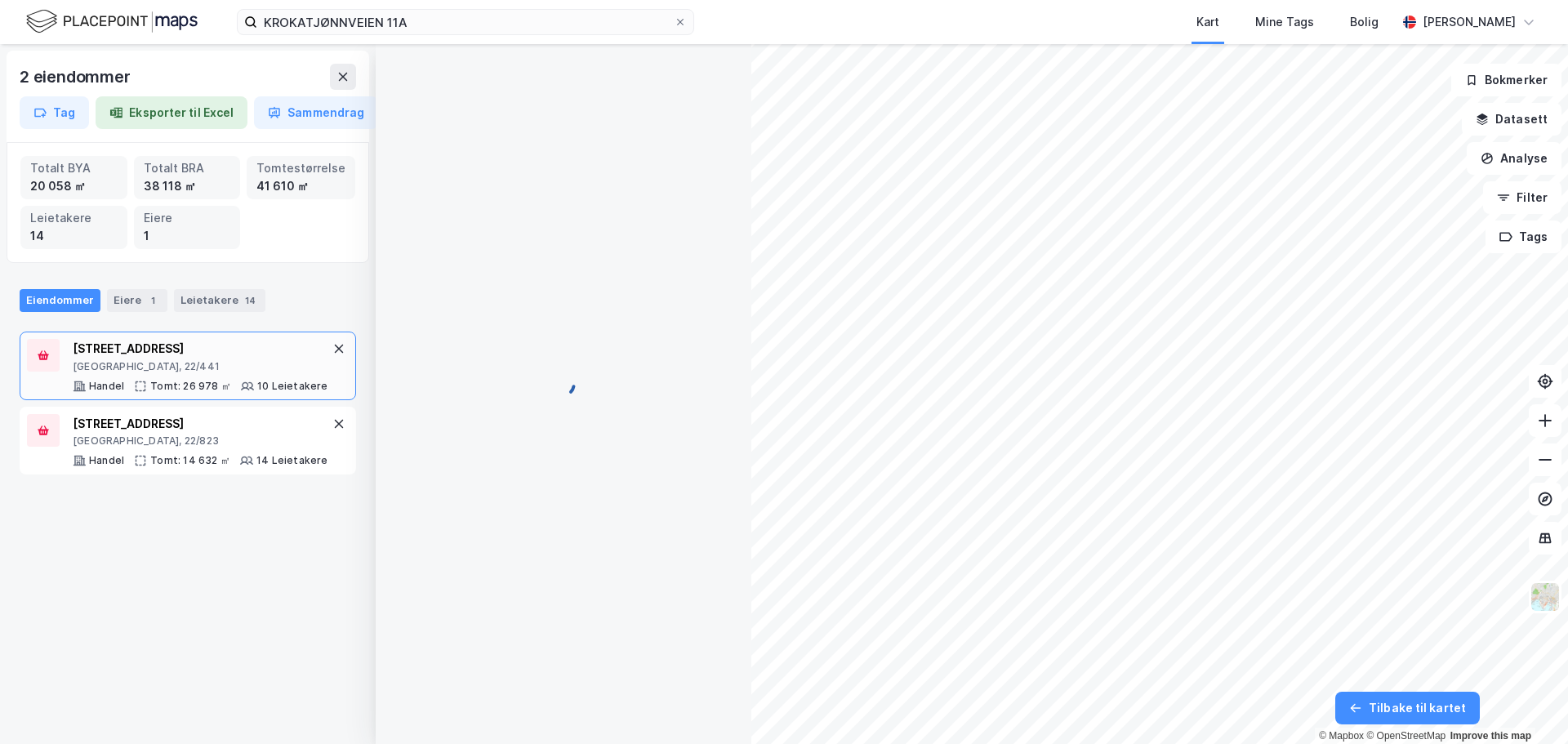
scroll to position [165, 0]
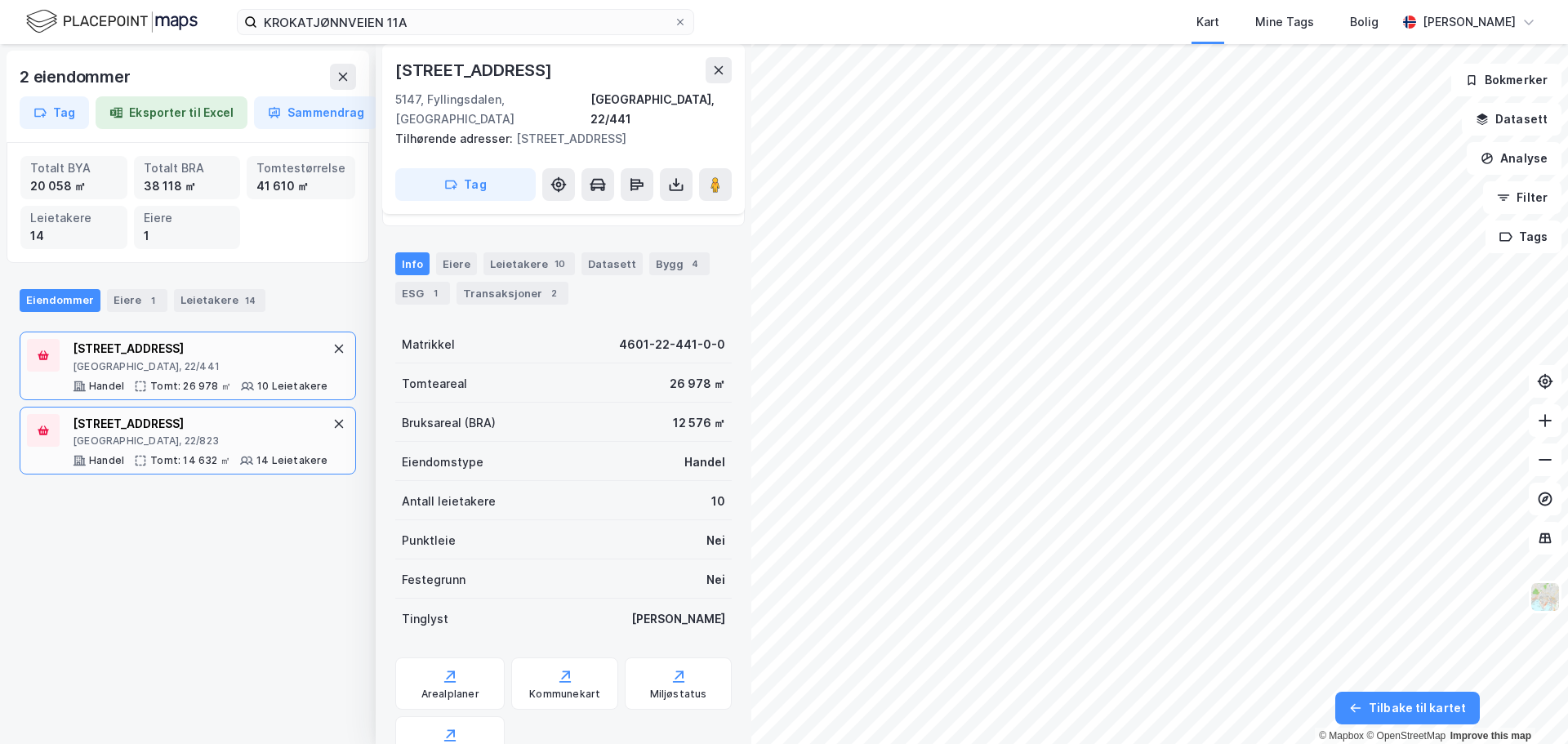
click at [256, 467] on div "14 Leietakere" at bounding box center [292, 460] width 72 height 13
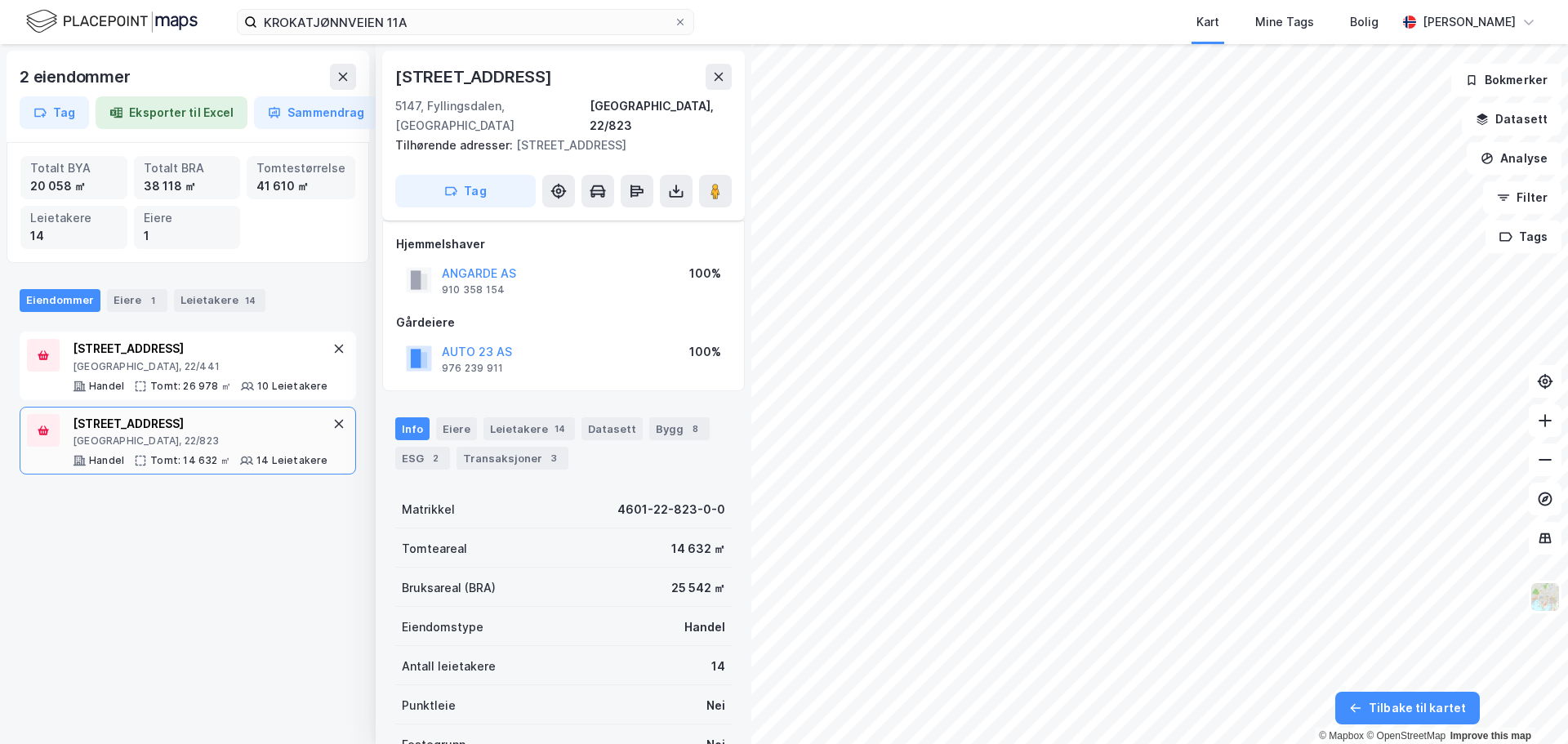
scroll to position [165, 0]
